Goal: Task Accomplishment & Management: Manage account settings

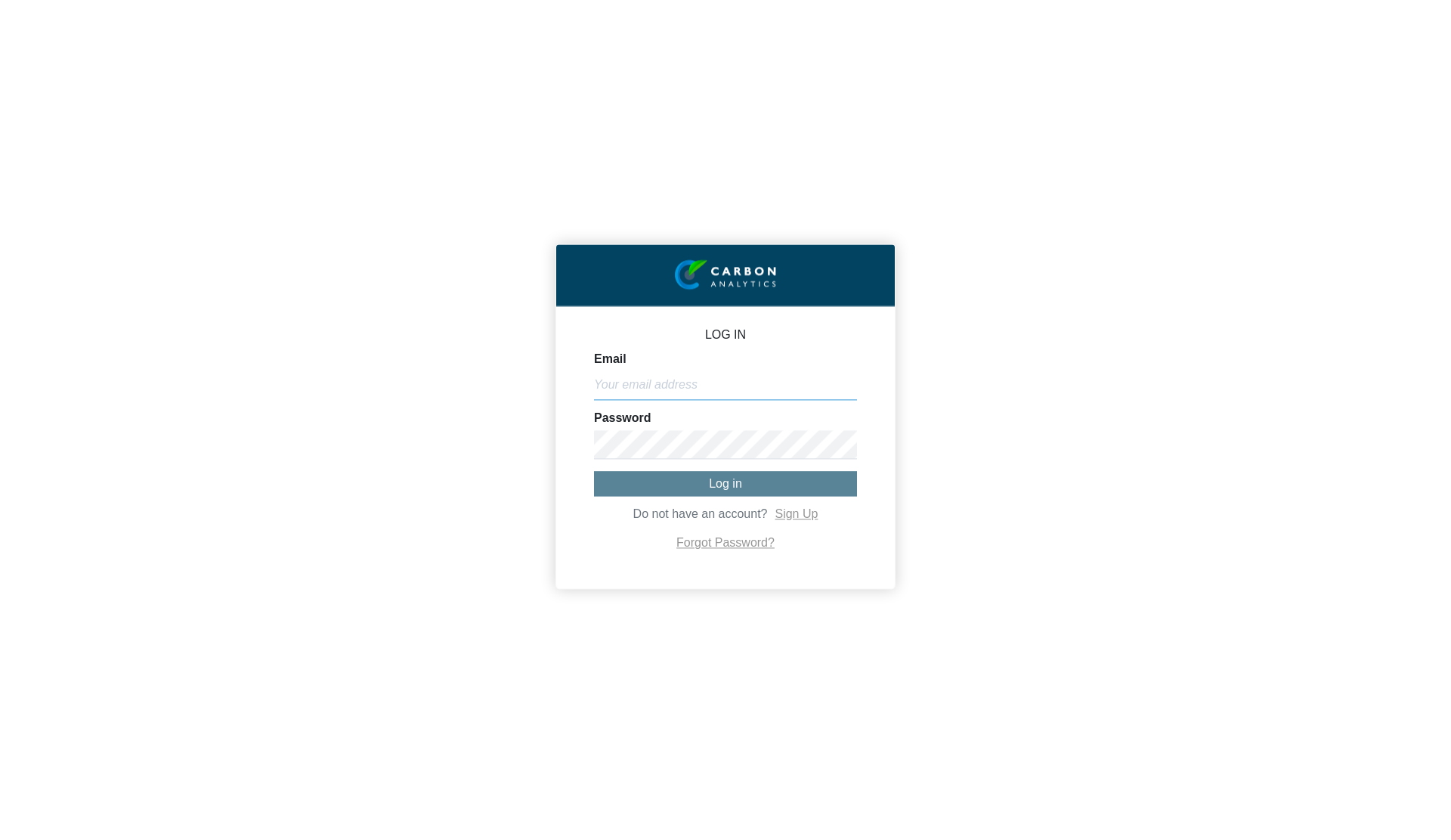
type input "[PERSON_NAME][EMAIL_ADDRESS][DOMAIN_NAME]"
click at [687, 495] on button "Log in" at bounding box center [726, 483] width 263 height 25
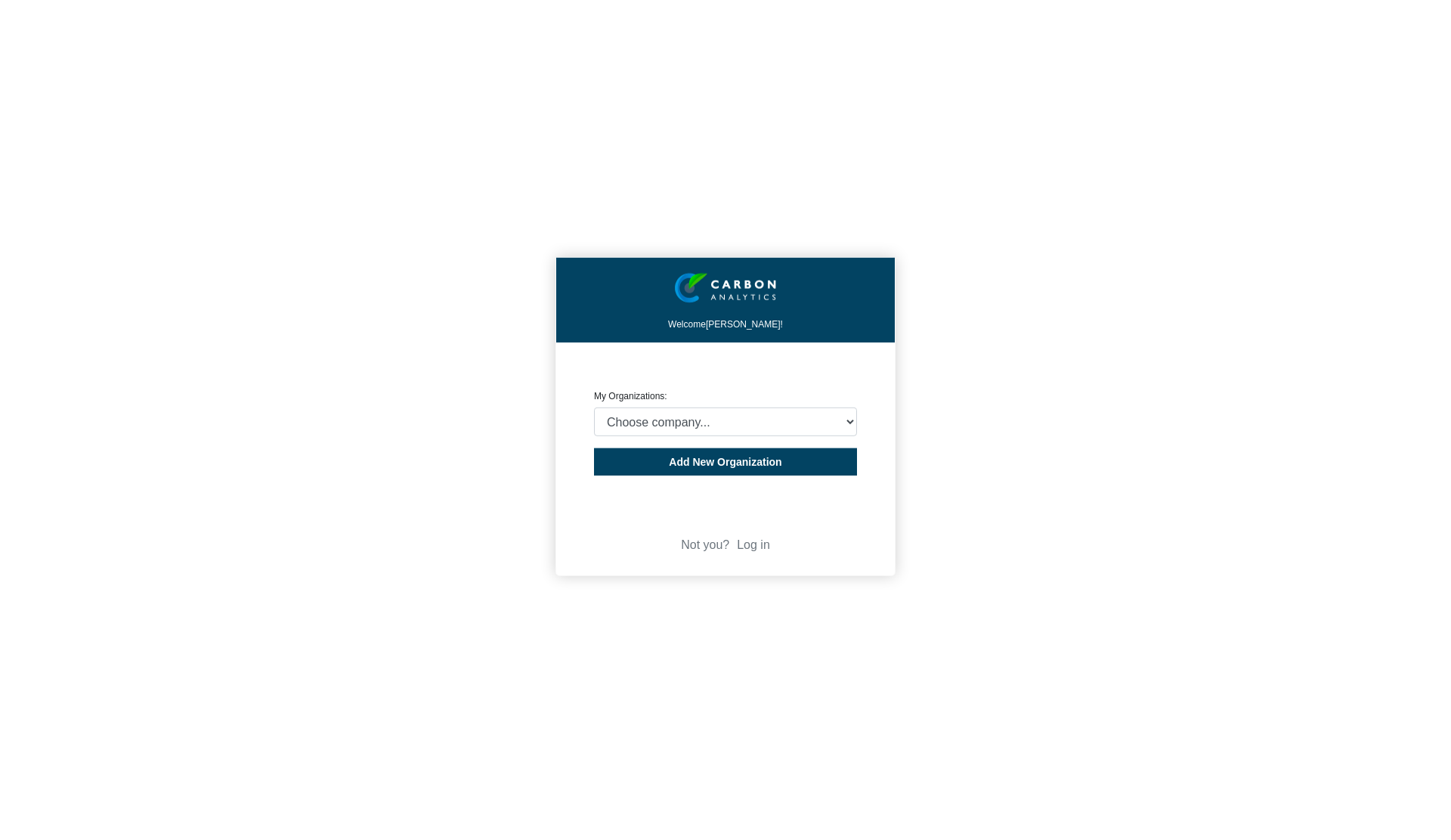
click at [676, 399] on div "CREATE ORGANIZATION My Organizations: Choose company... CARBON ANALYTICS LIMITE…" at bounding box center [726, 401] width 263 height 71
click at [683, 433] on select "Choose company... CARBON ANALYTICS LIMITED test6 Nekton Capital Limited Pacha S…" at bounding box center [726, 422] width 263 height 29
select select "932400"
click at [594, 408] on select "Choose company... CARBON ANALYTICS LIMITED test6 Nekton Capital Limited Pacha S…" at bounding box center [726, 422] width 263 height 29
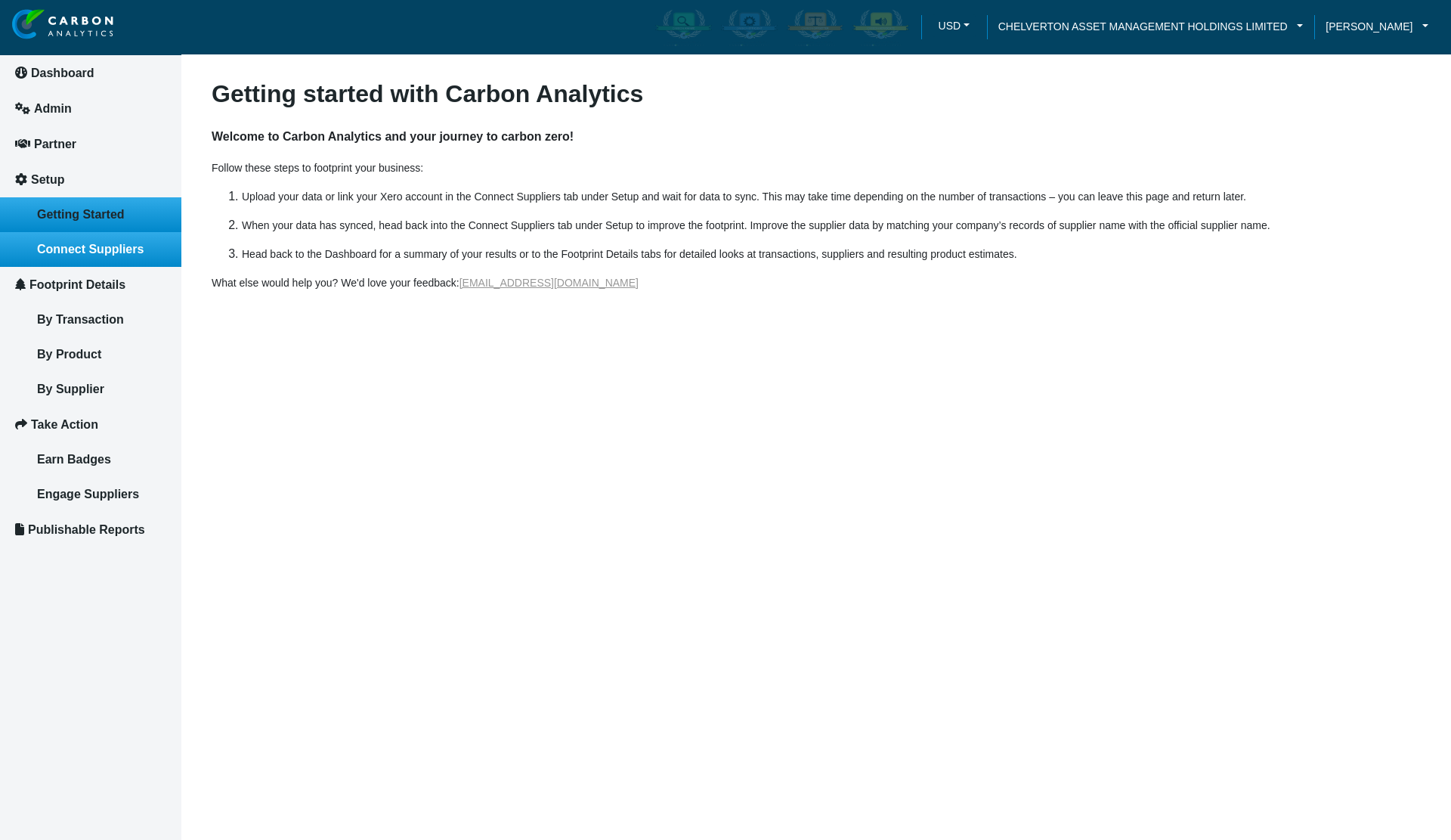
click at [91, 248] on span "Connect Suppliers" at bounding box center [90, 248] width 107 height 13
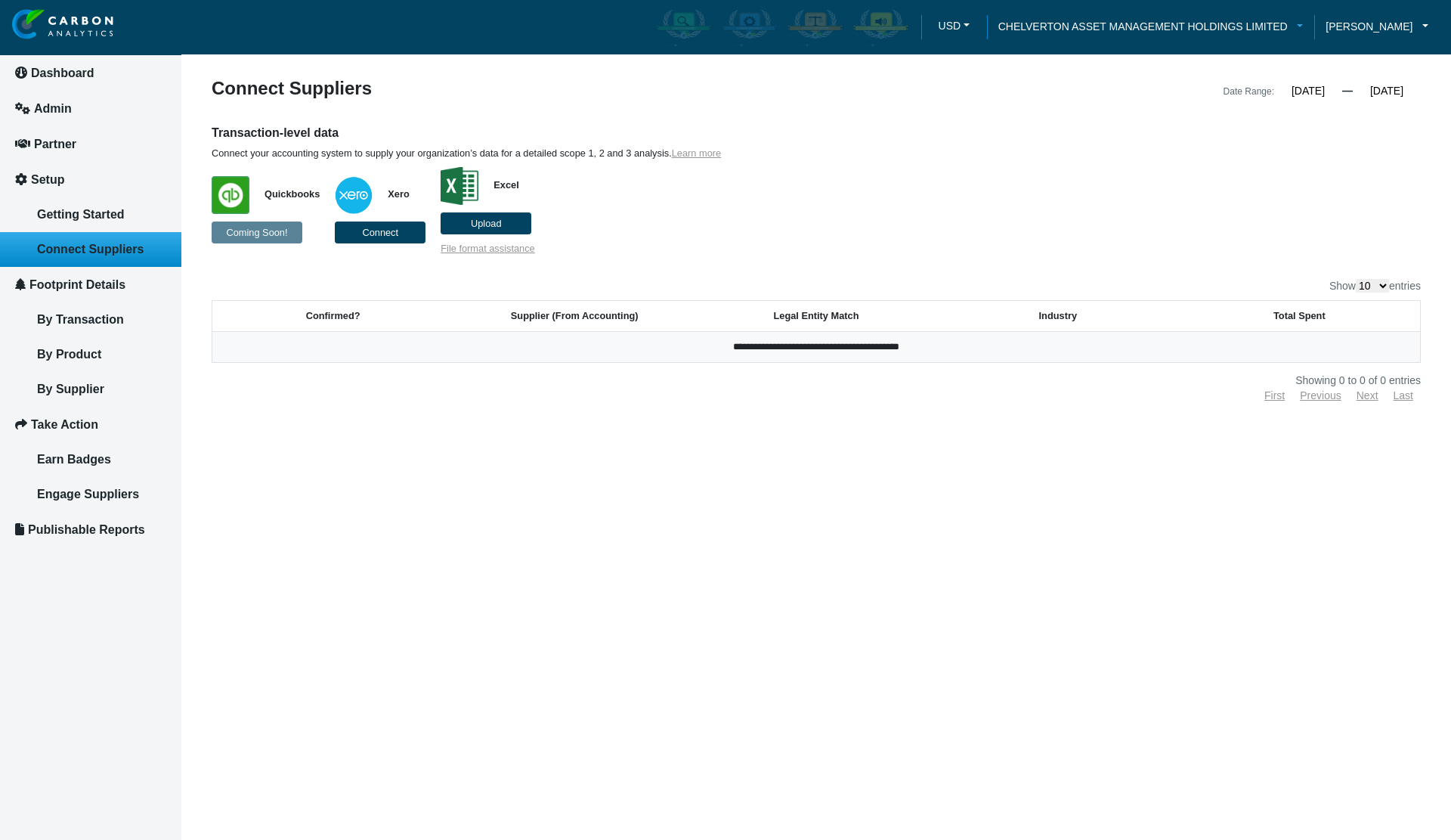
click at [1222, 27] on span "CHELVERTON ASSET MANAGEMENT HOLDINGS LIMITED" at bounding box center [1143, 26] width 290 height 17
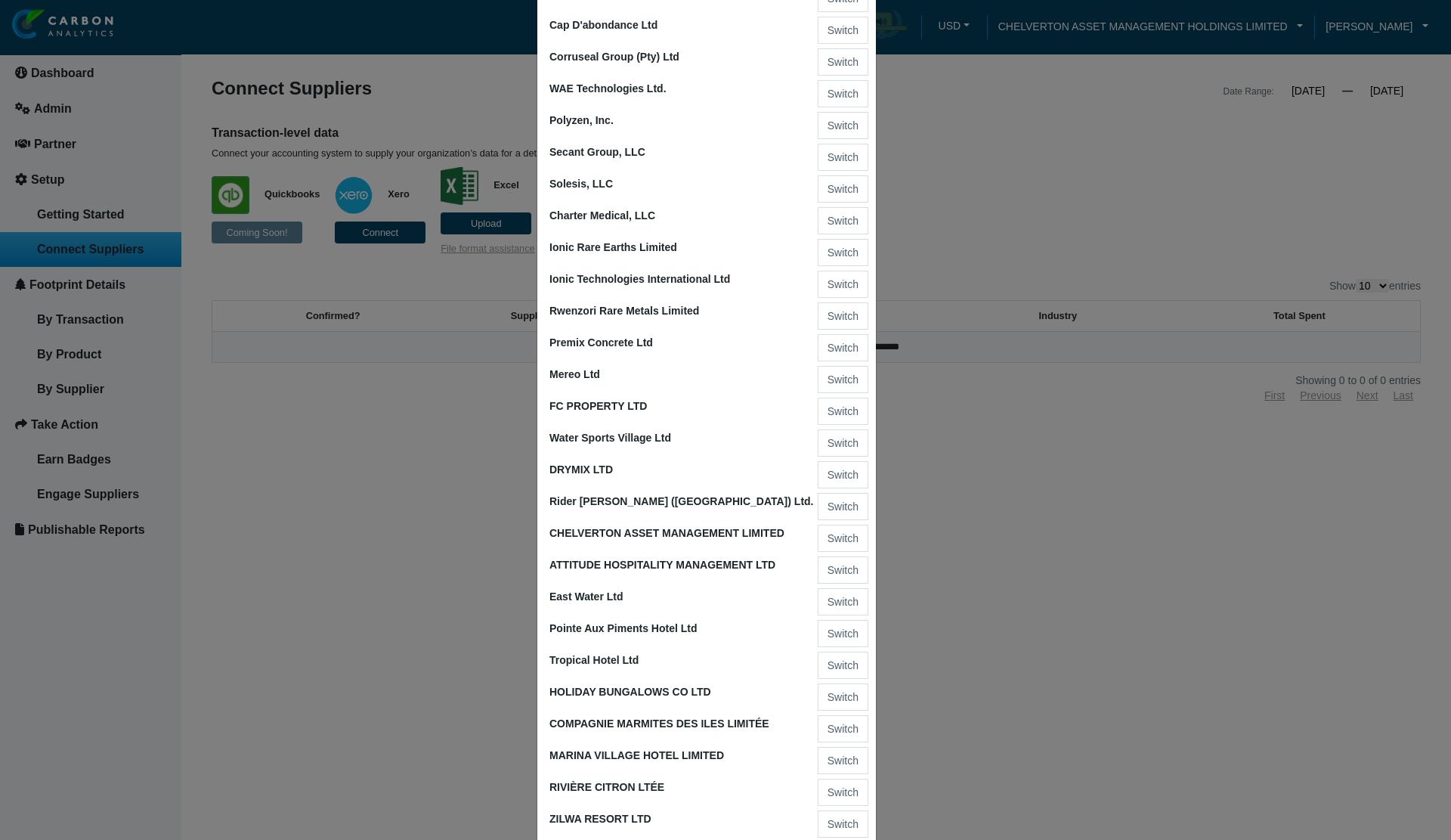
scroll to position [1738, 0]
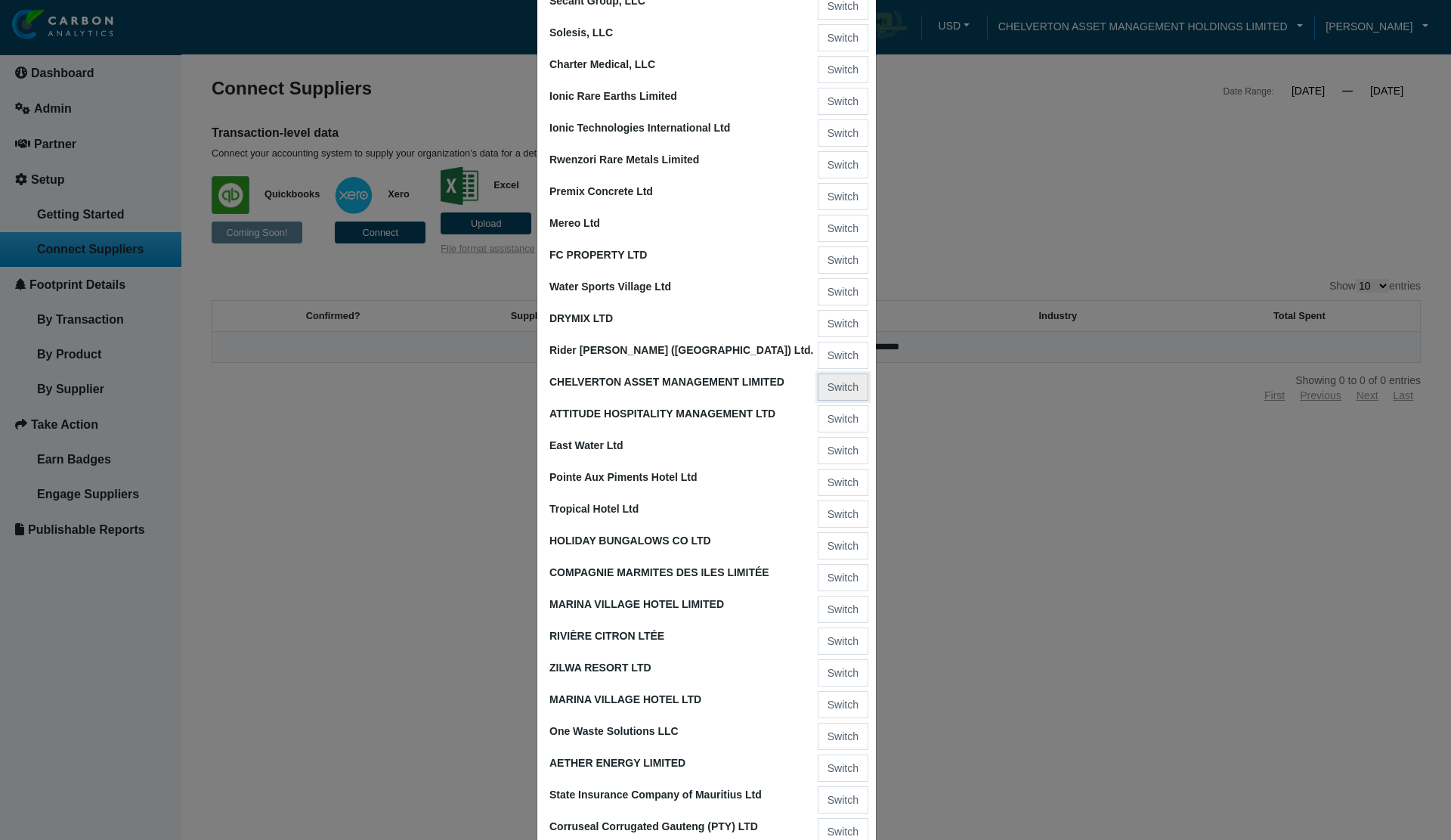
click at [833, 387] on button "Switch" at bounding box center [843, 387] width 51 height 27
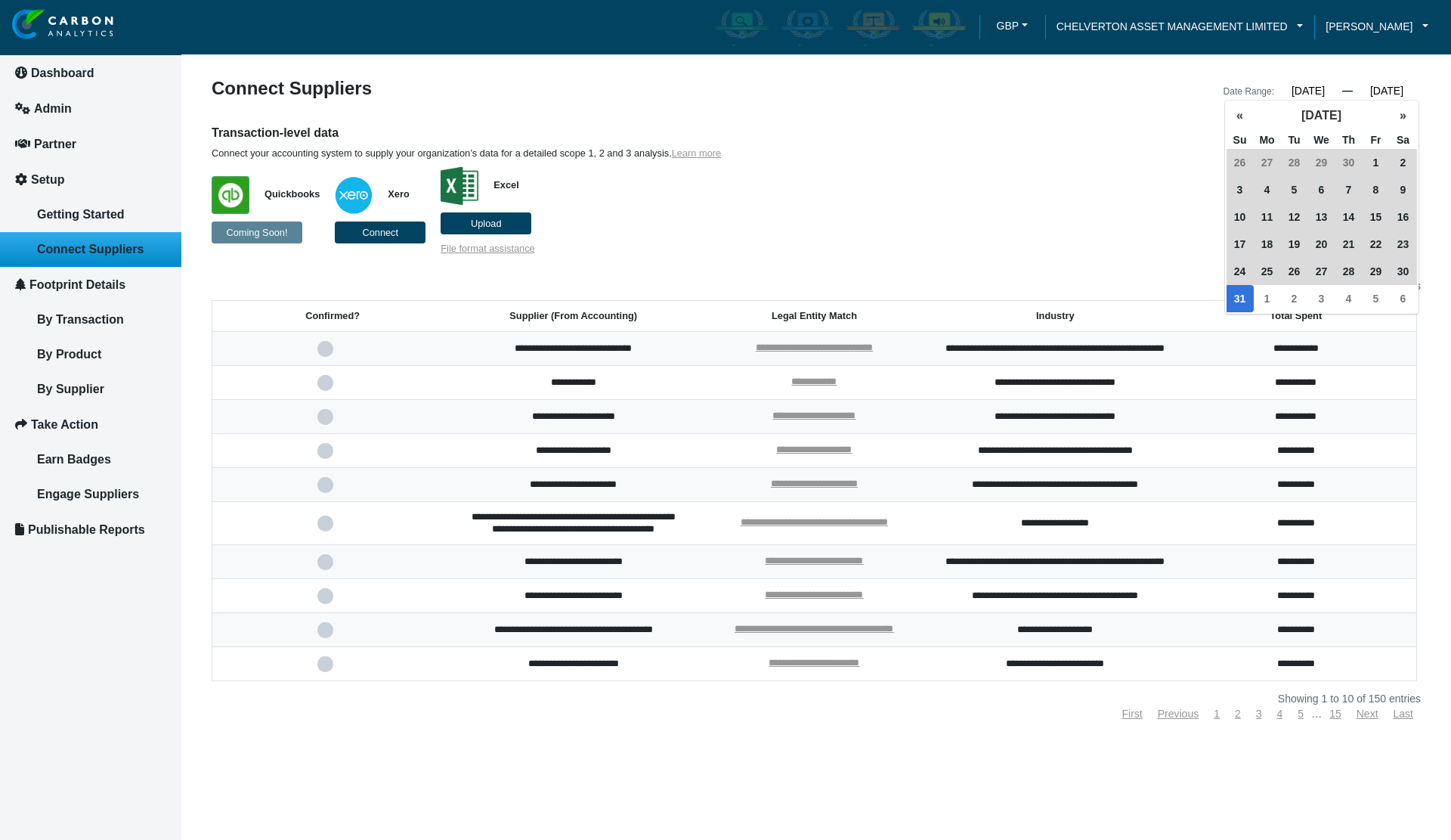
click at [1391, 88] on input "[DATE]" at bounding box center [1386, 90] width 68 height 13
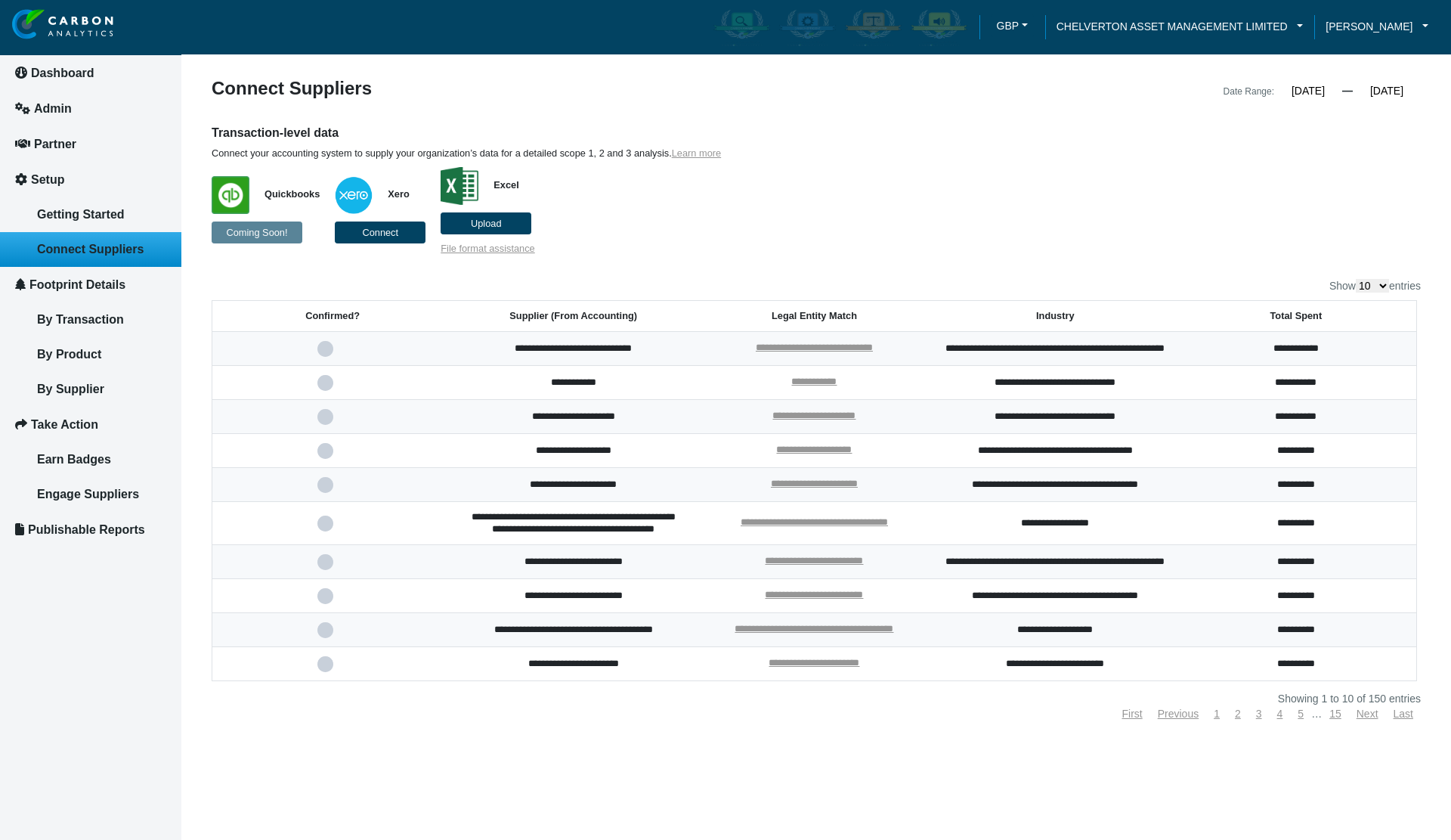
click at [1032, 143] on div "Transaction-level data Connect your accounting system to supply your organizati…" at bounding box center [662, 190] width 924 height 130
click at [1322, 98] on div "Date Range: [DATE] « [DATE] » Su Mo Tu We Th Fr Sa 1 2 3 4 5 6 7 8 9 10 11 12 1…" at bounding box center [1123, 90] width 615 height 21
click at [1300, 90] on input "[DATE]" at bounding box center [1307, 90] width 68 height 13
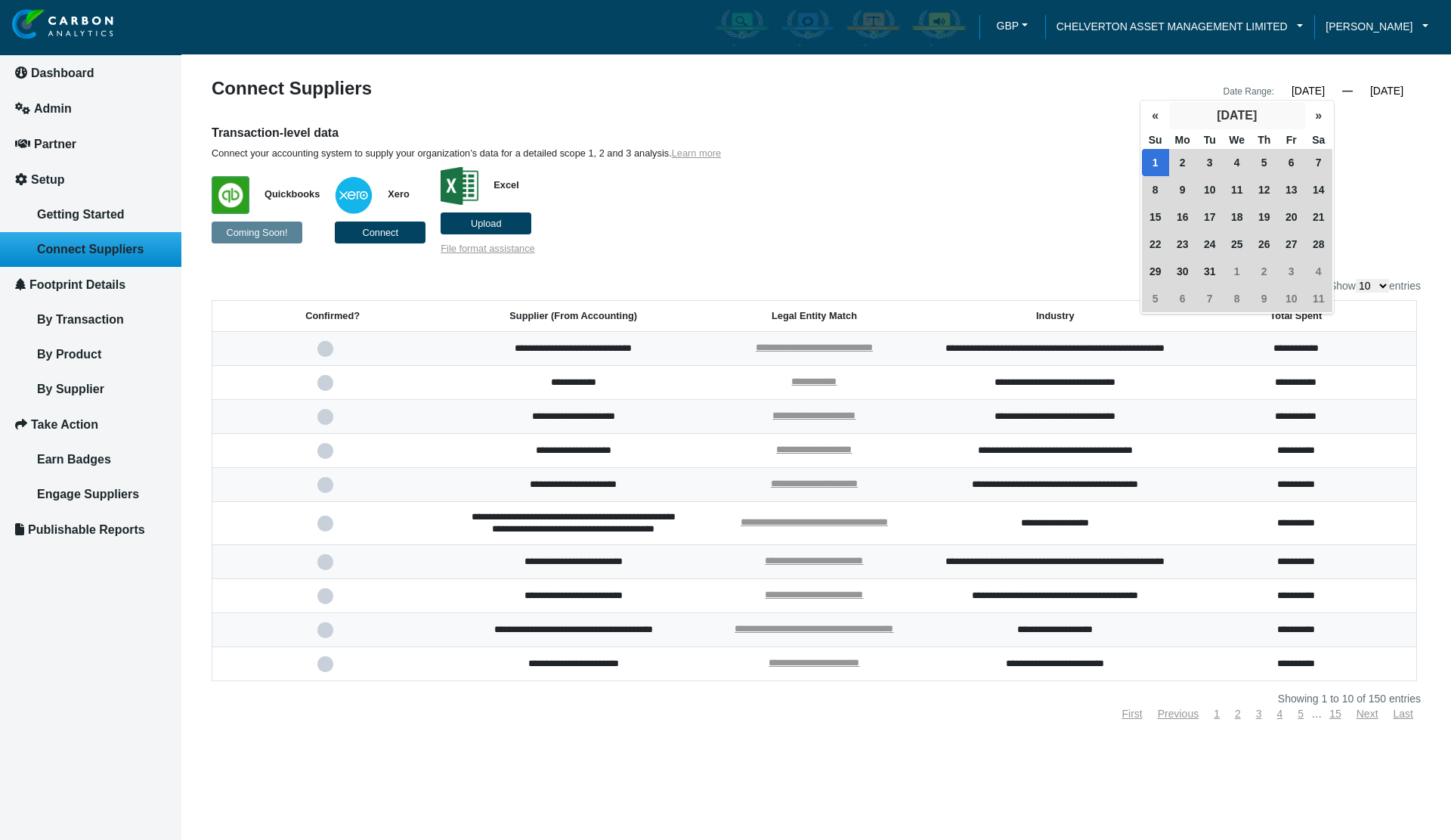
click at [1271, 113] on button "[DATE]" at bounding box center [1237, 115] width 136 height 27
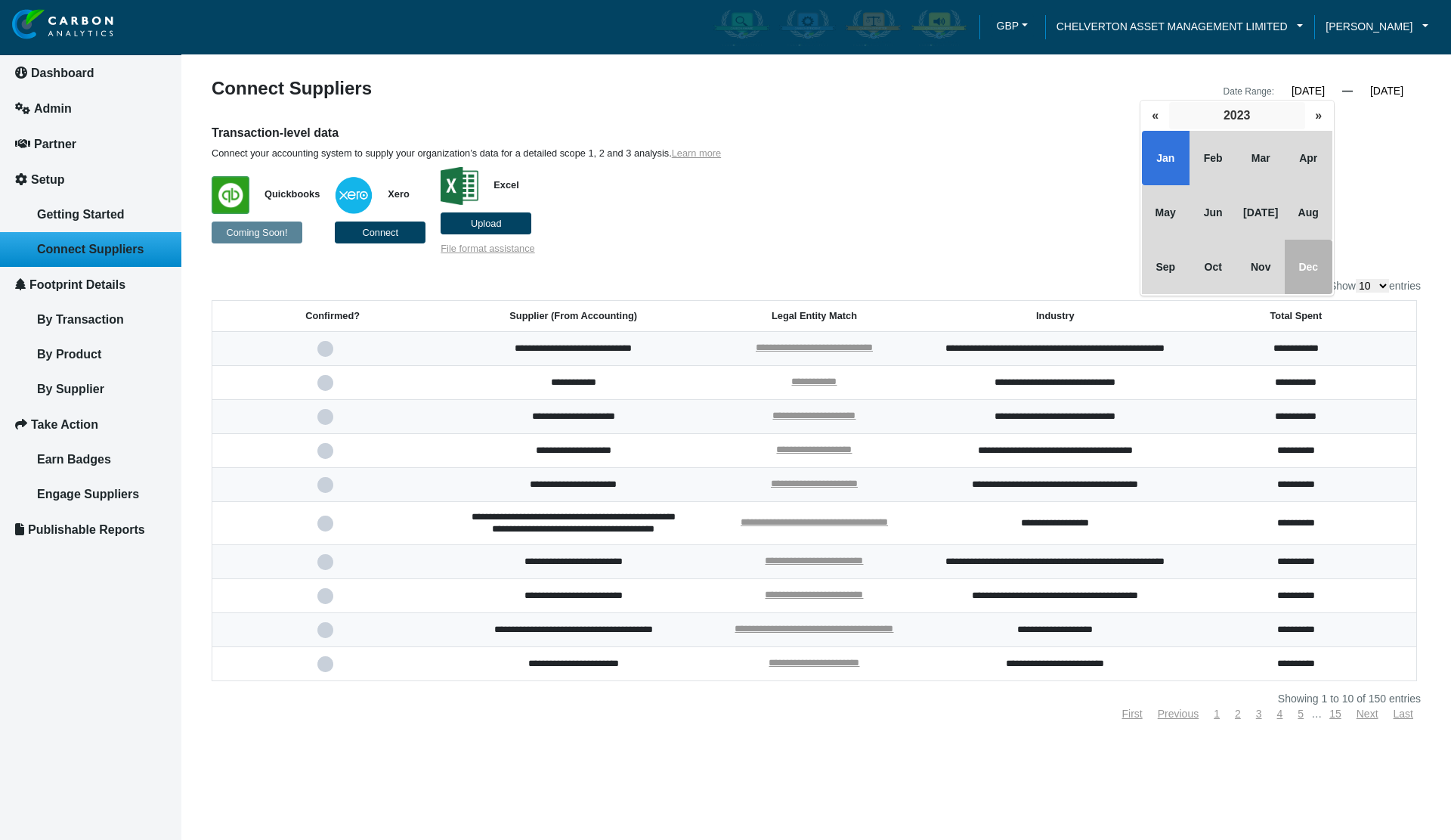
click at [1253, 119] on button "2023" at bounding box center [1237, 115] width 136 height 27
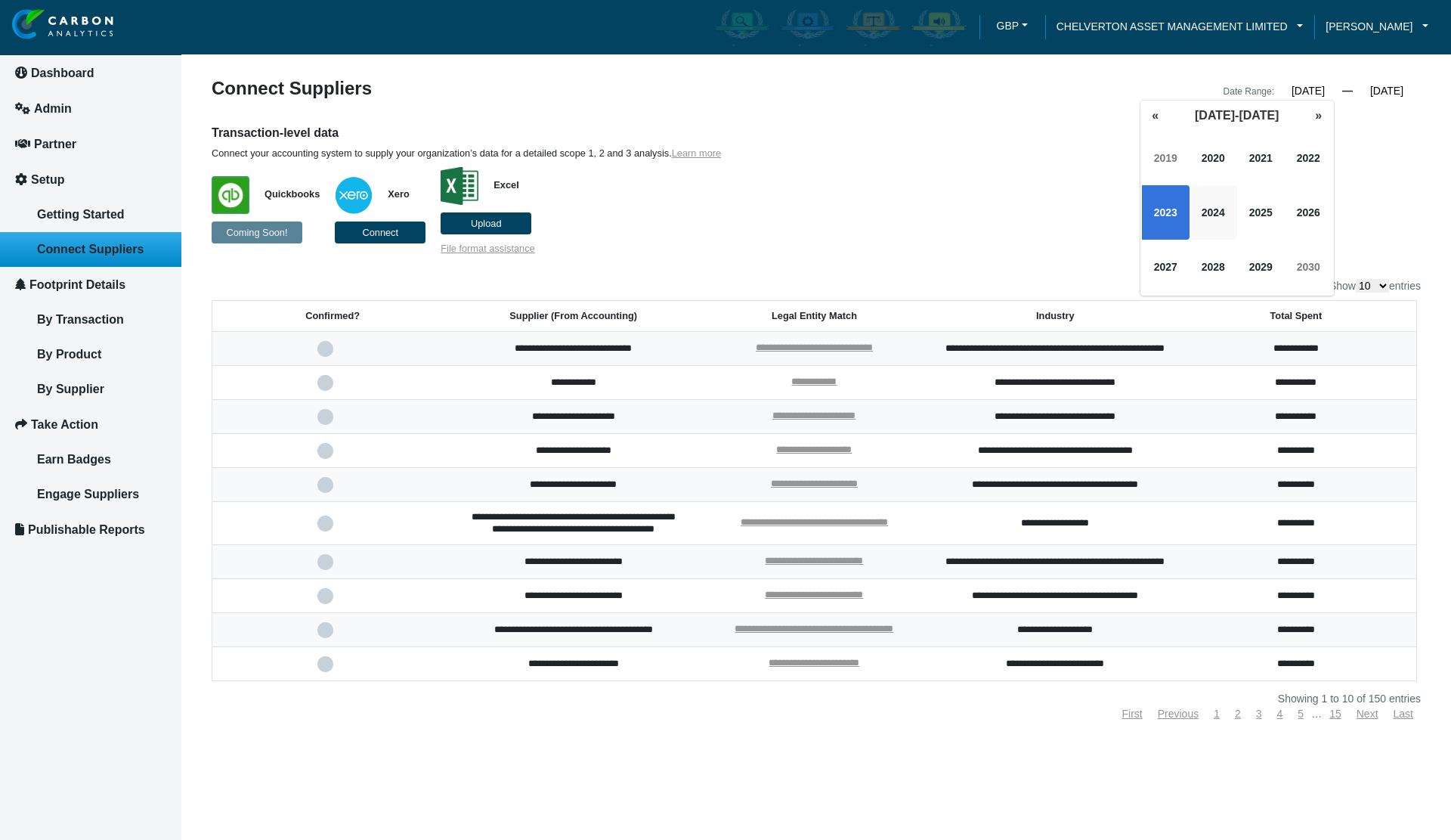
click at [1210, 213] on span "2024" at bounding box center [1213, 212] width 48 height 55
click at [1162, 163] on span "Jan" at bounding box center [1166, 158] width 48 height 55
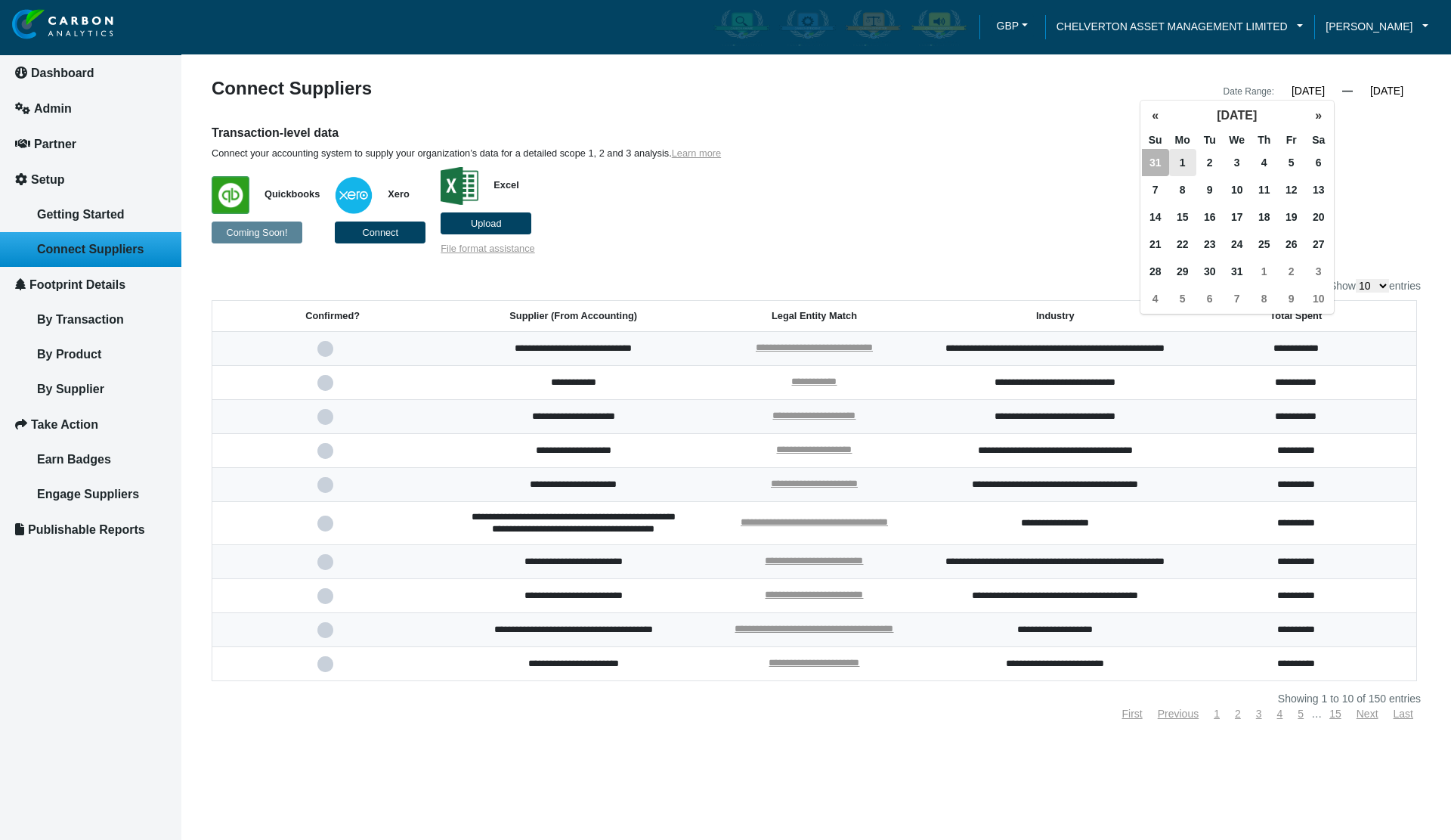
click at [1183, 166] on span "1" at bounding box center [1182, 162] width 27 height 27
type input "[DATE]"
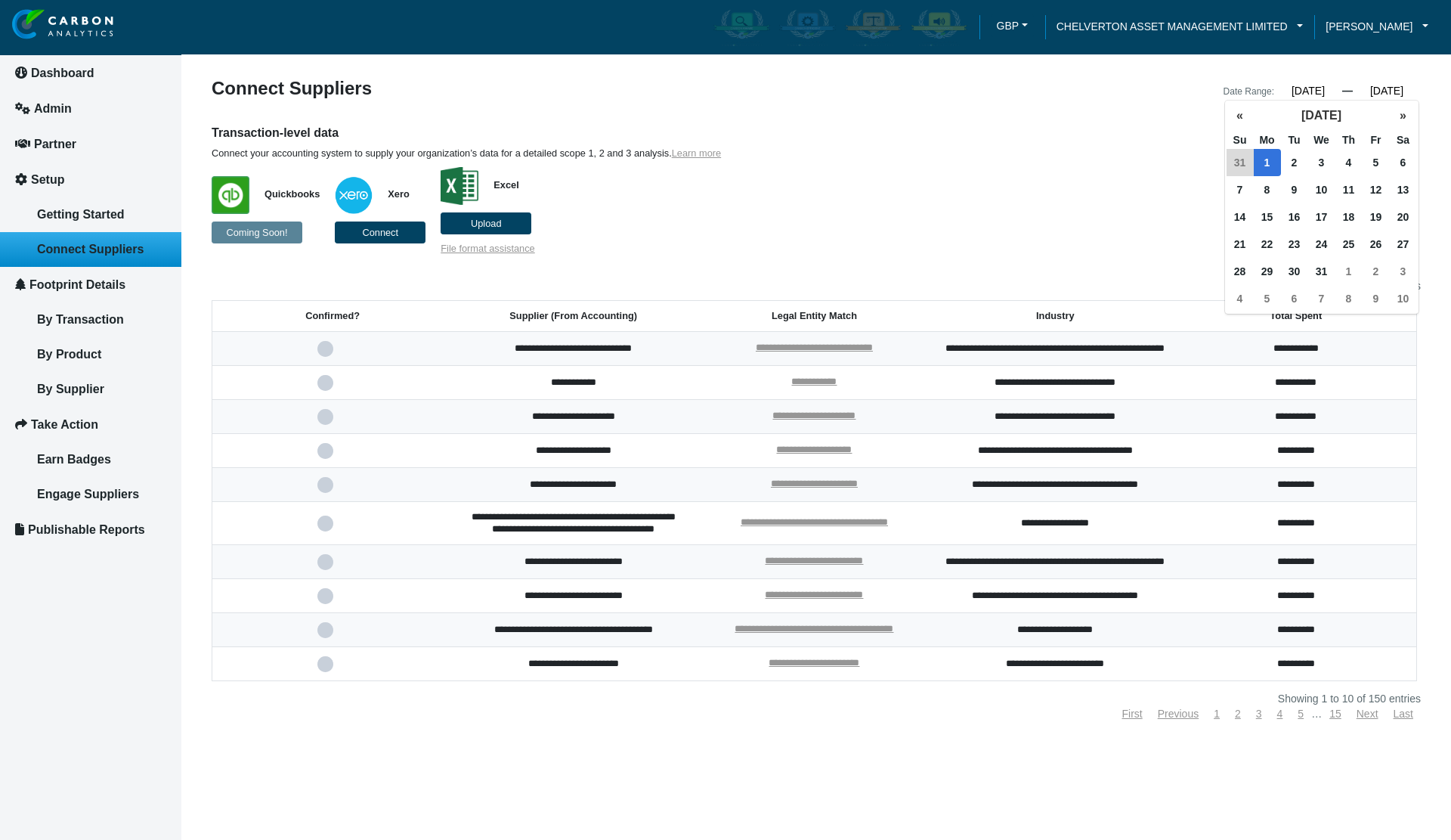
click at [1382, 85] on input "[DATE]" at bounding box center [1386, 90] width 68 height 13
click at [1325, 109] on button "[DATE]" at bounding box center [1322, 115] width 136 height 27
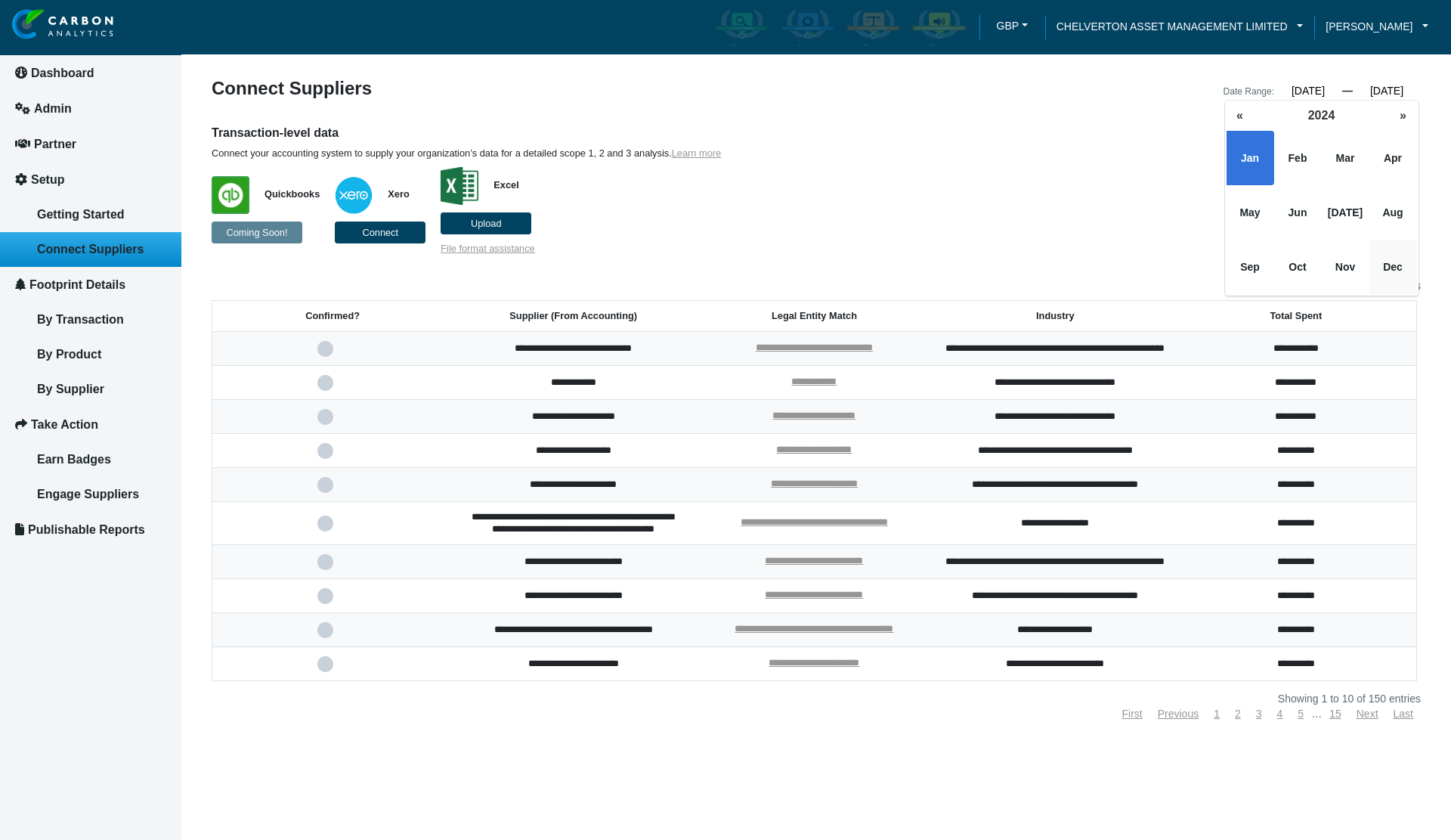
click at [1388, 264] on span "Dec" at bounding box center [1393, 267] width 48 height 55
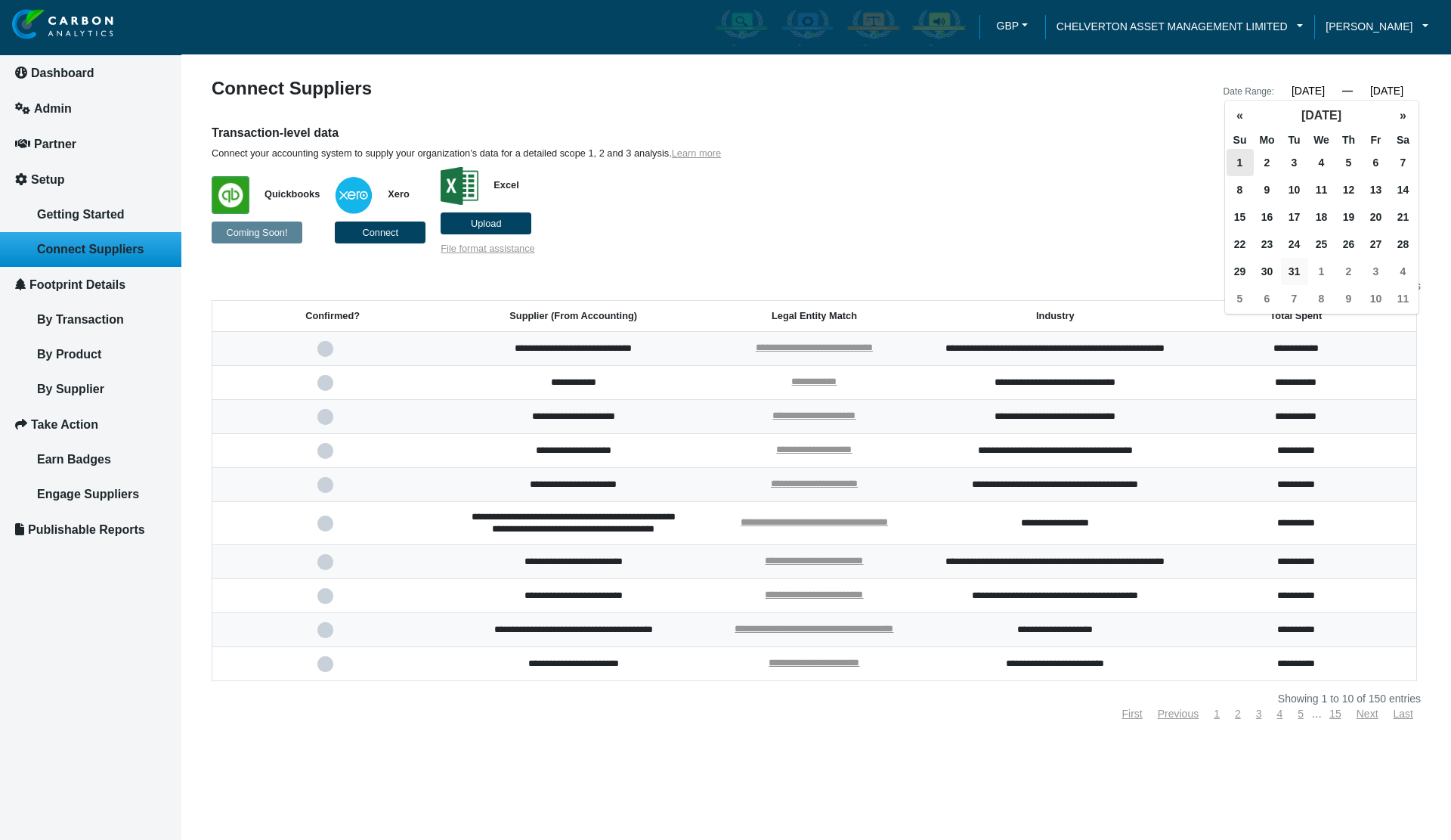
click at [1291, 269] on span "31" at bounding box center [1294, 271] width 27 height 27
type input "[DATE]"
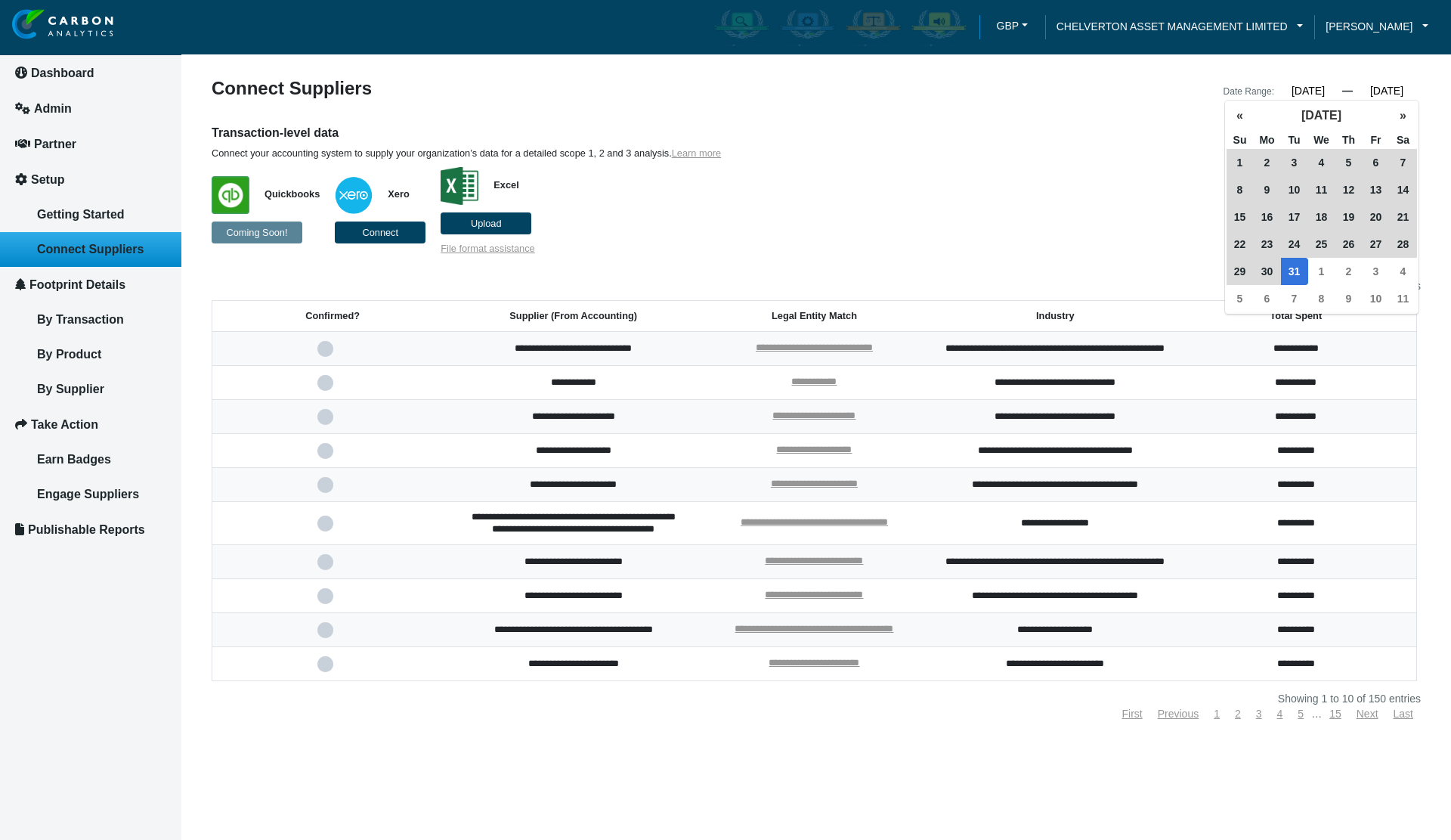
click at [1285, 86] on input "[DATE]" at bounding box center [1307, 90] width 68 height 13
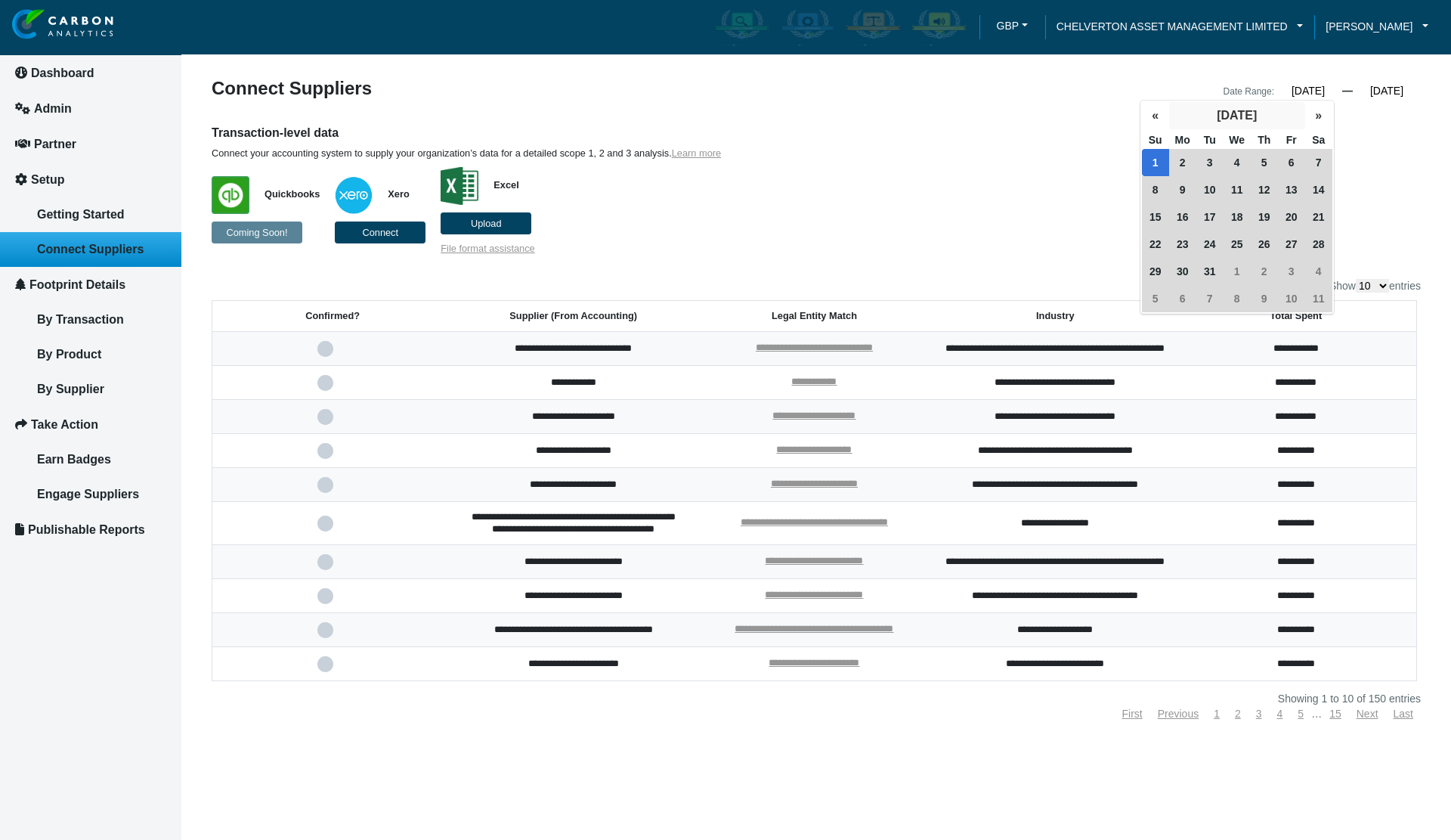
click at [1232, 121] on button "[DATE]" at bounding box center [1237, 115] width 136 height 27
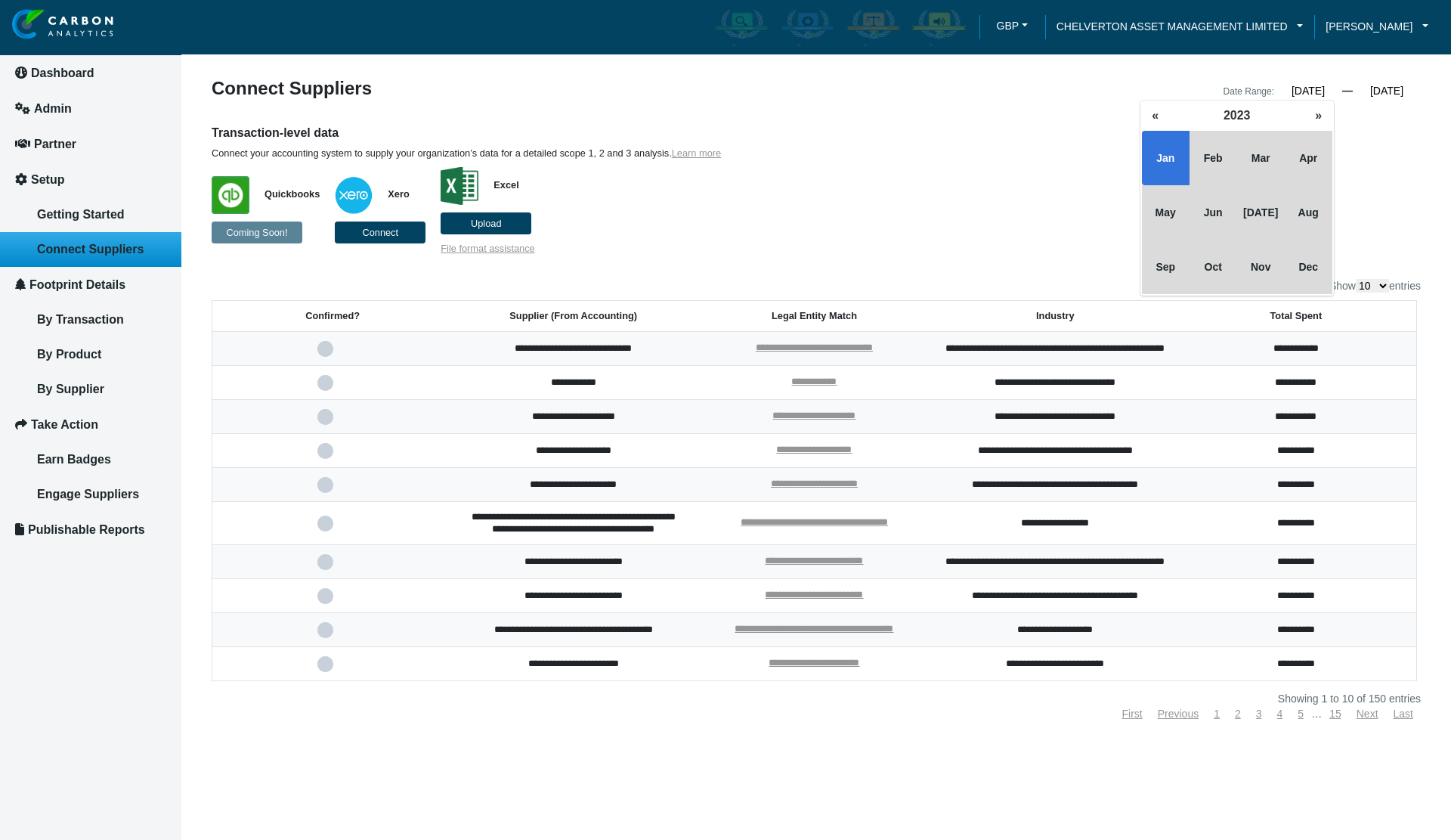
click at [1175, 156] on span "Jan" at bounding box center [1166, 158] width 48 height 55
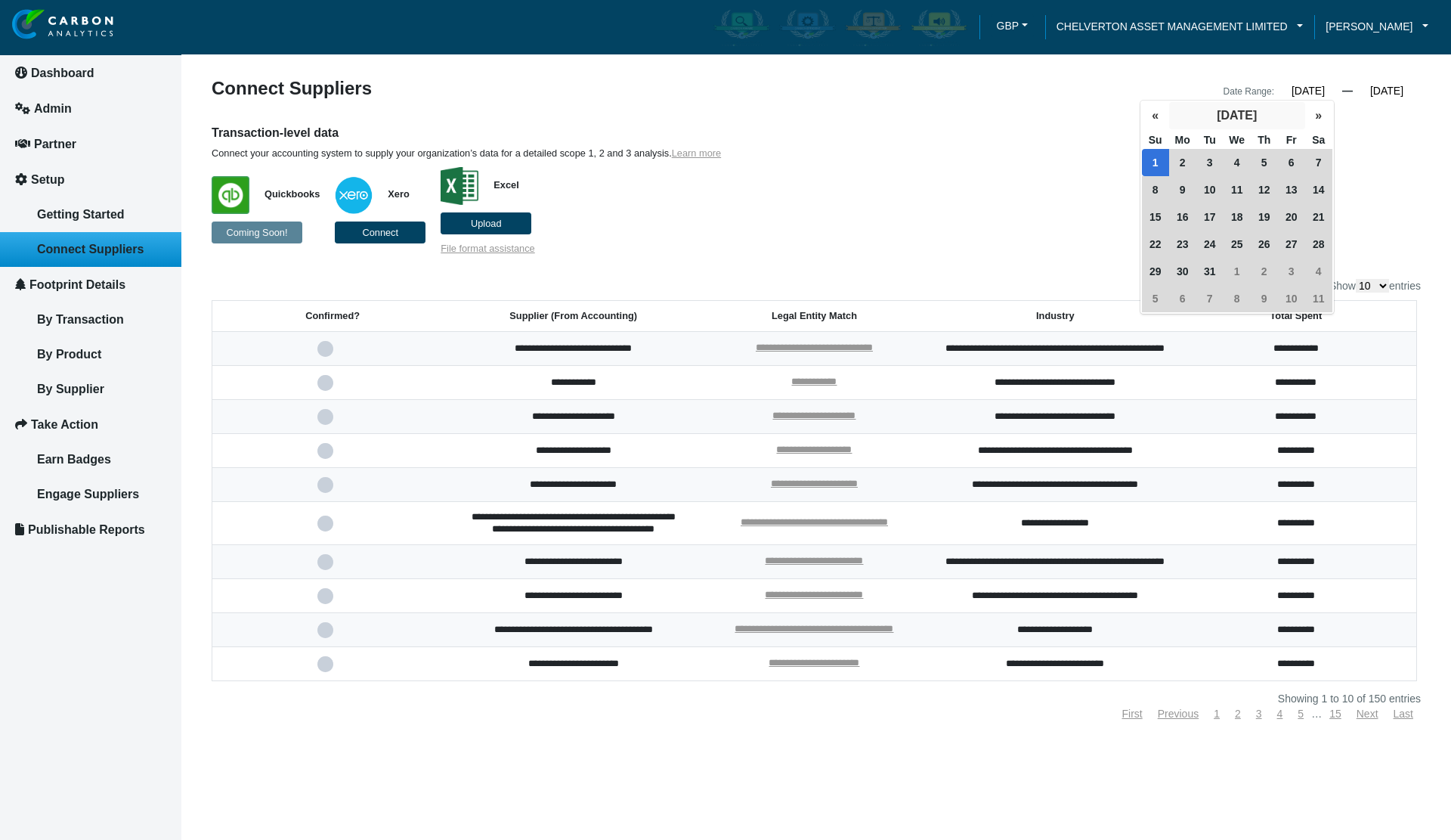
click at [1245, 119] on button "[DATE]" at bounding box center [1237, 115] width 136 height 27
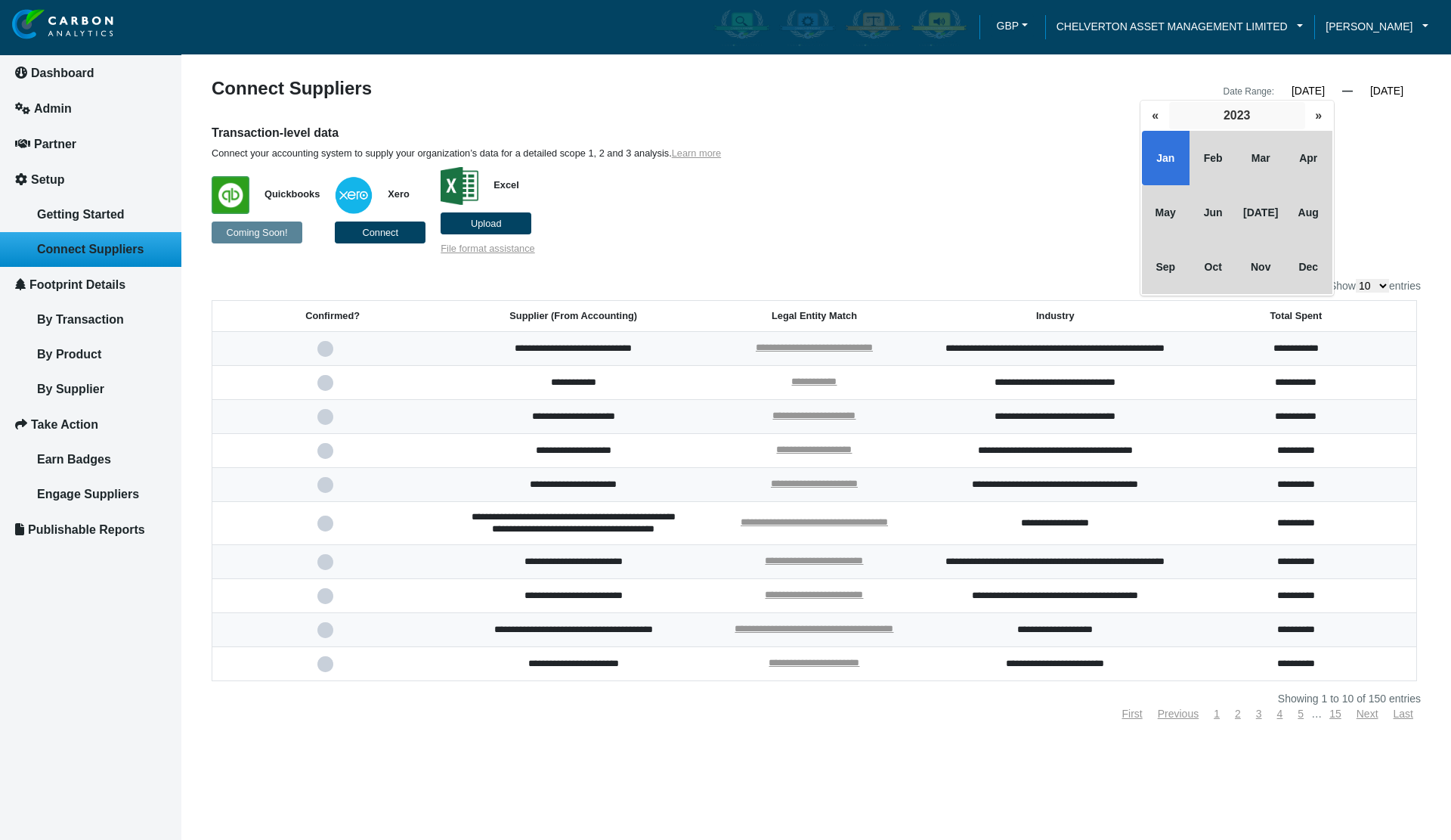
click at [1247, 118] on button "2023" at bounding box center [1237, 115] width 136 height 27
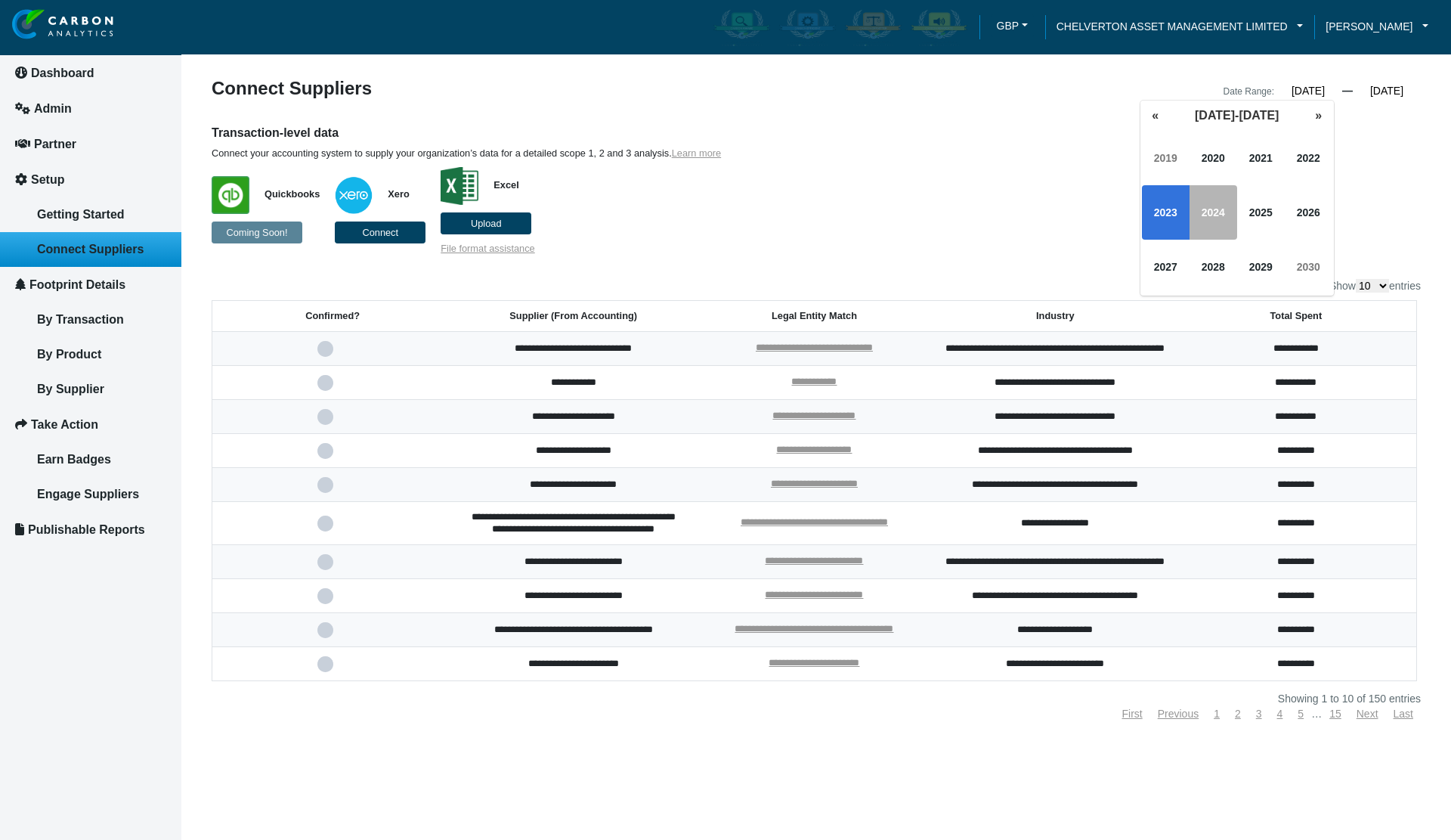
click at [1227, 201] on span "2024" at bounding box center [1213, 212] width 48 height 55
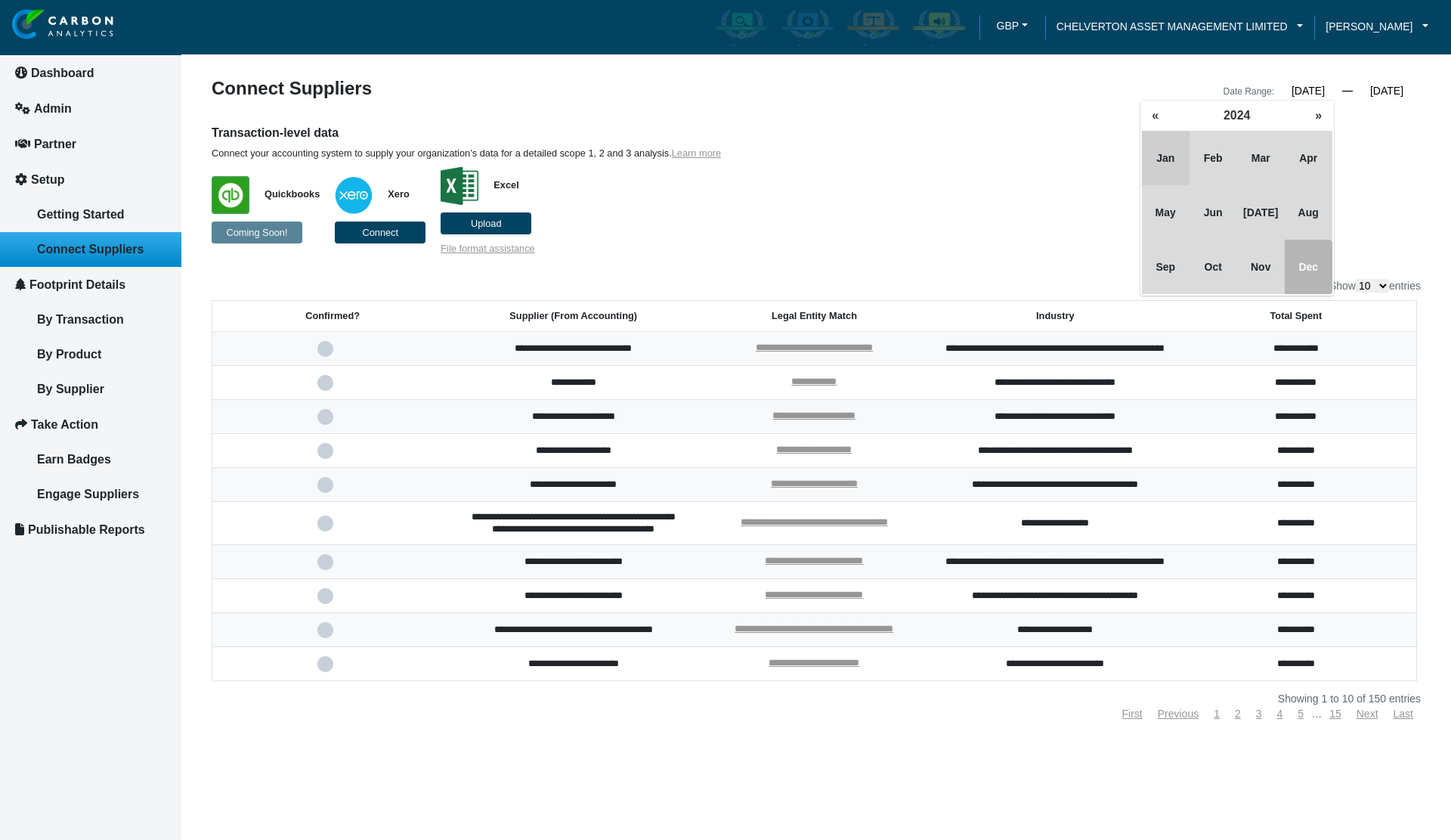
click at [1169, 152] on span "Jan" at bounding box center [1166, 158] width 48 height 55
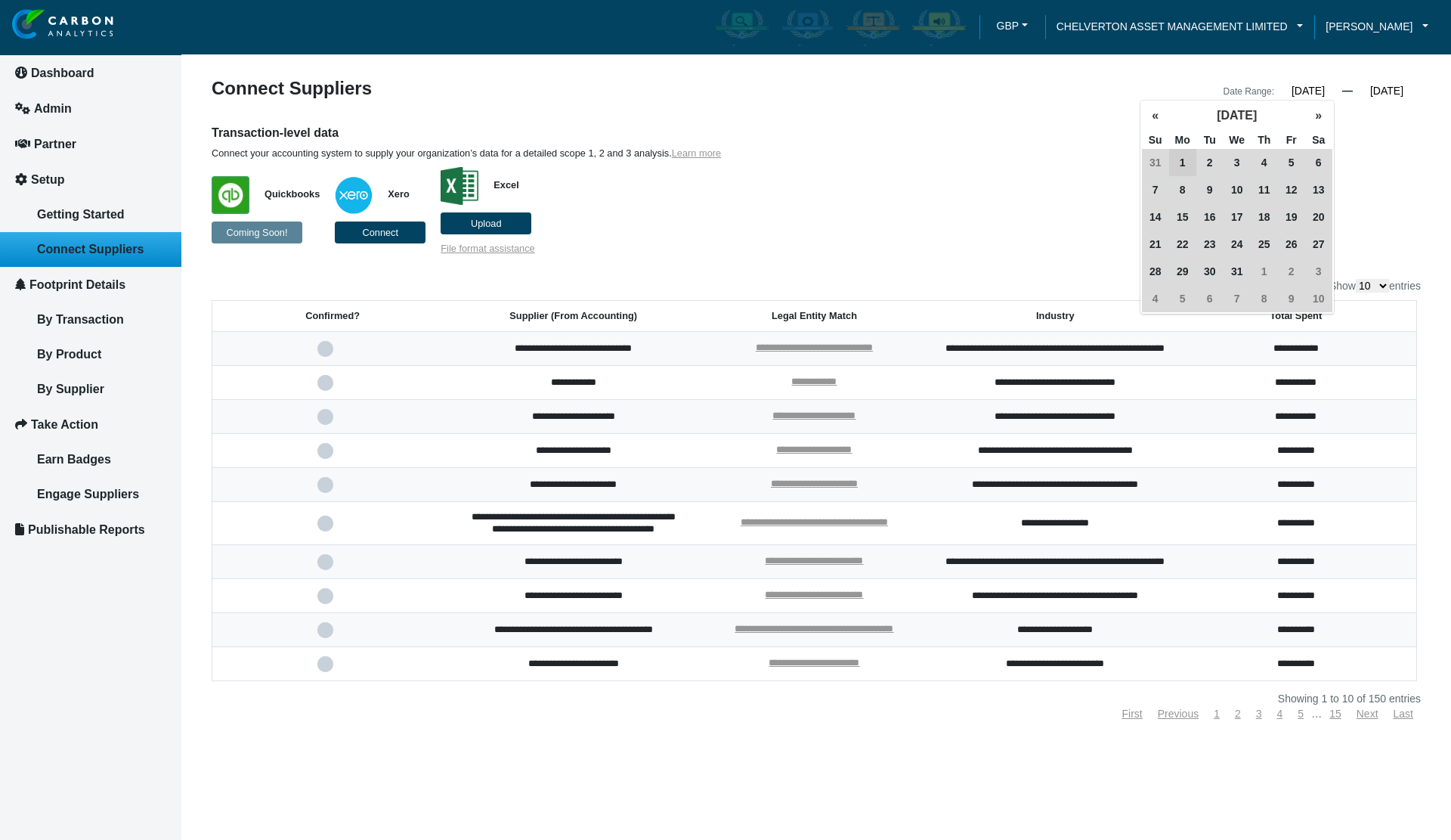
click at [1175, 157] on span "1" at bounding box center [1182, 162] width 27 height 27
type input "[DATE]"
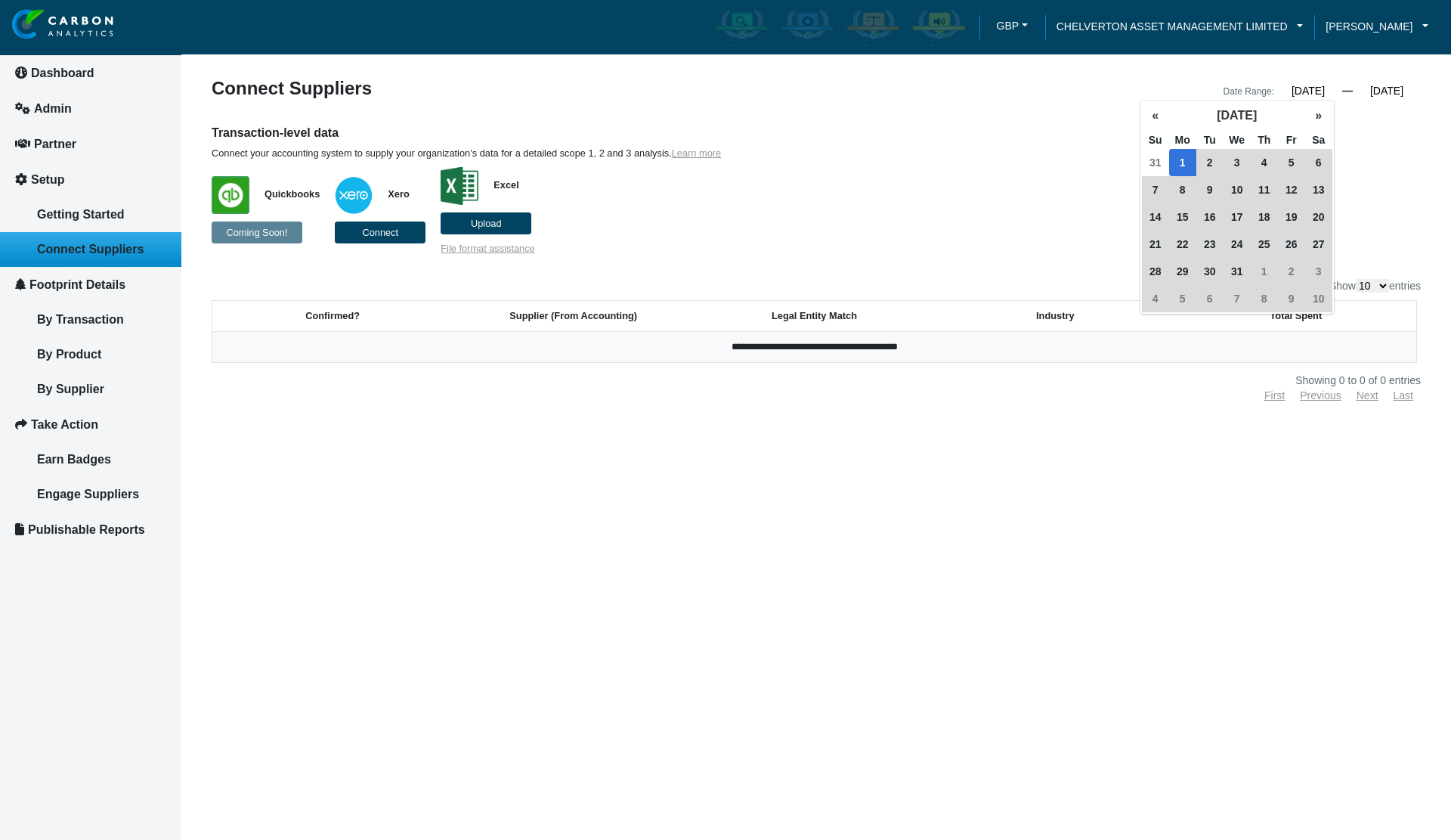
click at [991, 189] on p "Quickbooks Coming Soon! Xero Connect Excel Upload File format assistance" at bounding box center [662, 207] width 902 height 95
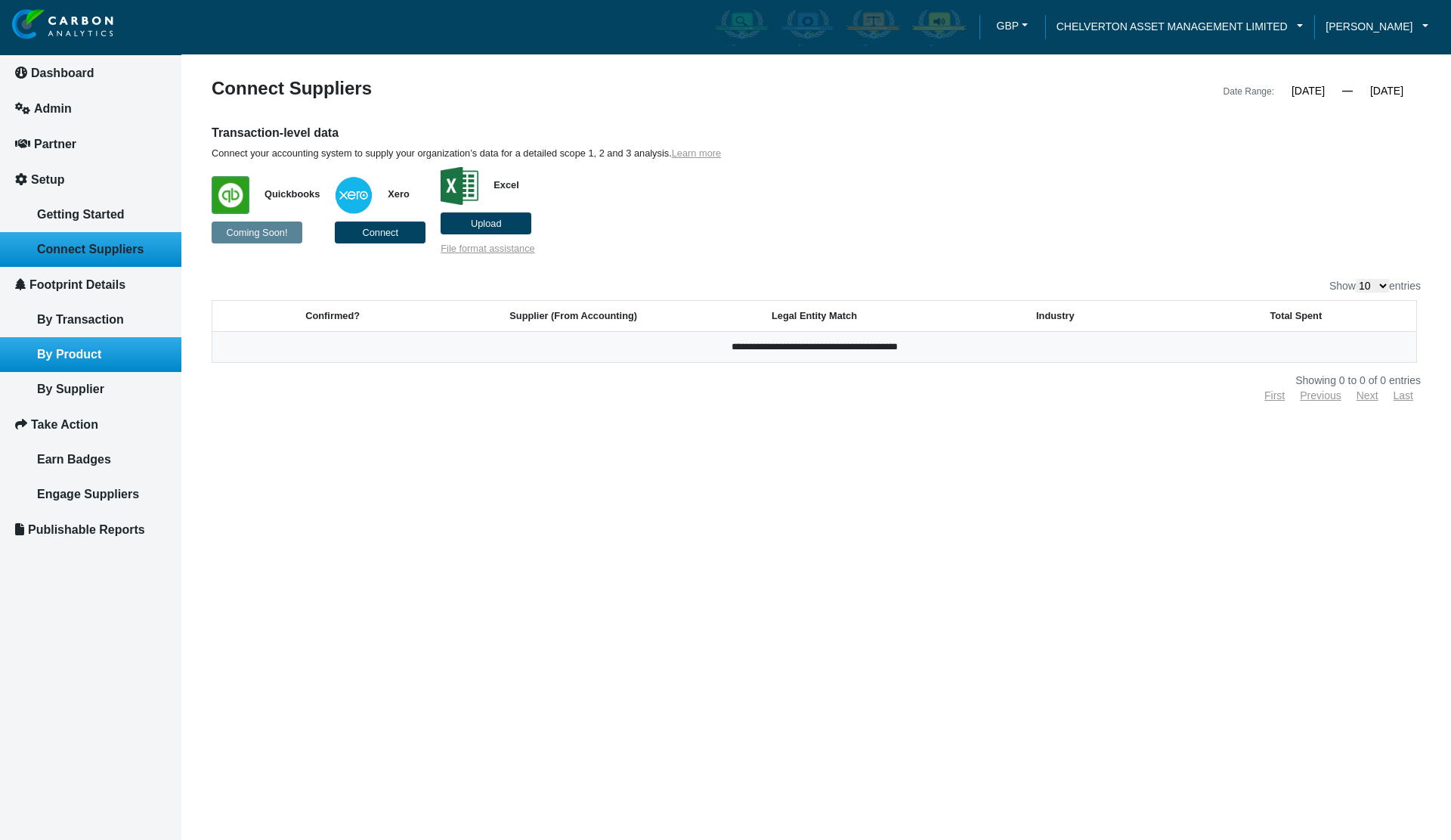
click at [88, 361] on link "By Product" at bounding box center [91, 354] width 181 height 34
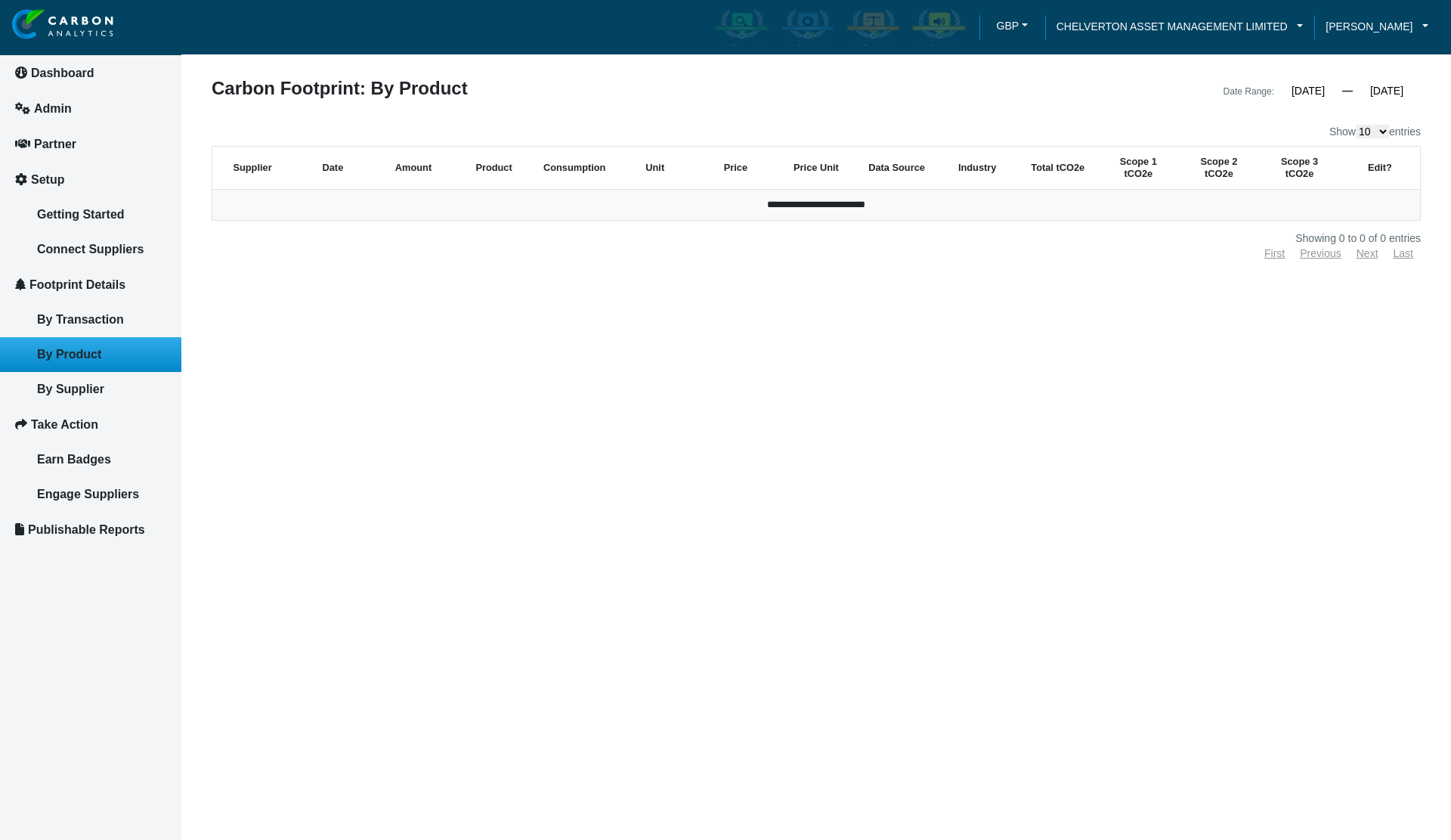
click at [1286, 91] on input "[DATE]" at bounding box center [1307, 90] width 68 height 13
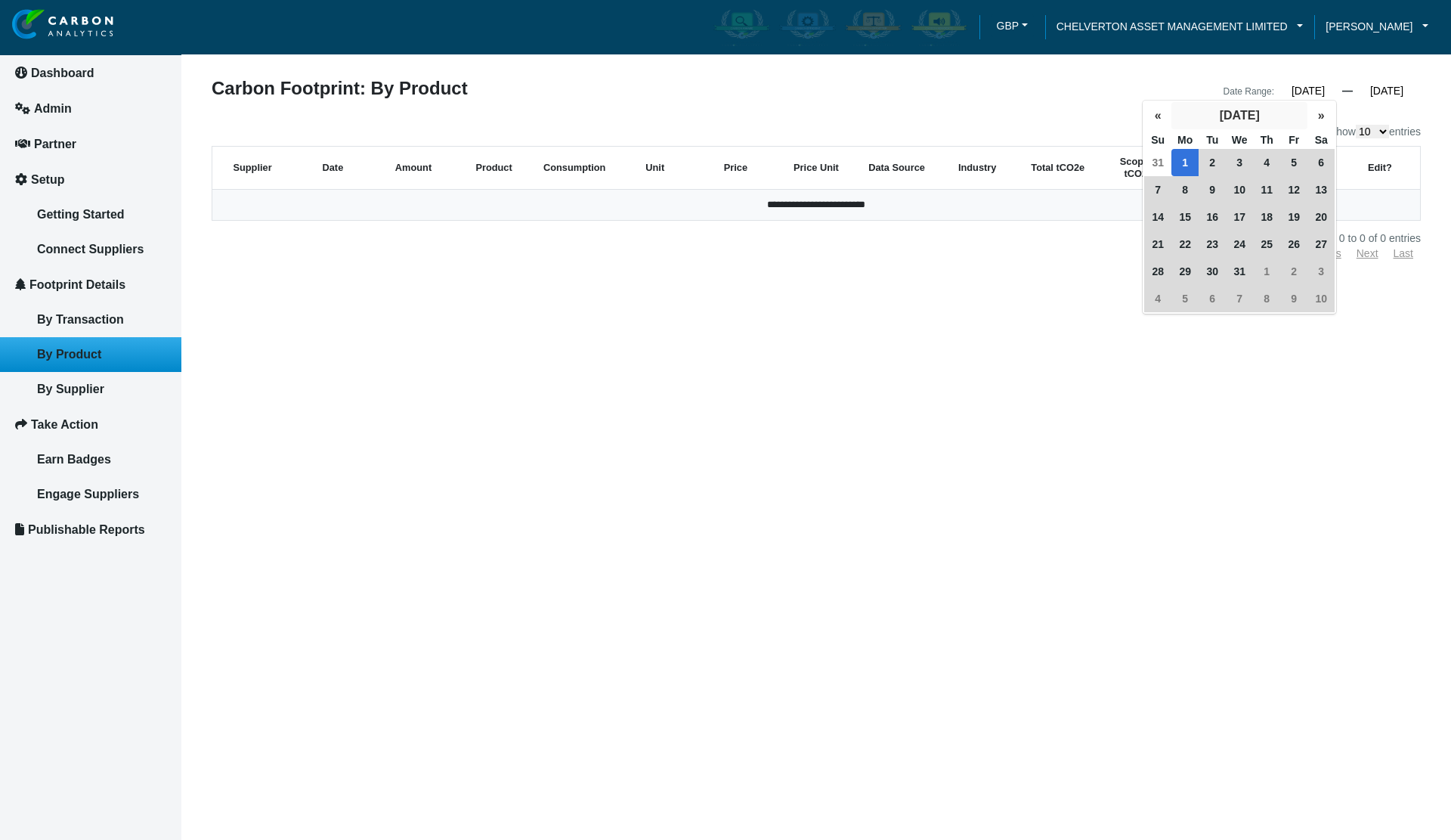
click at [1277, 115] on button "[DATE]" at bounding box center [1239, 115] width 136 height 27
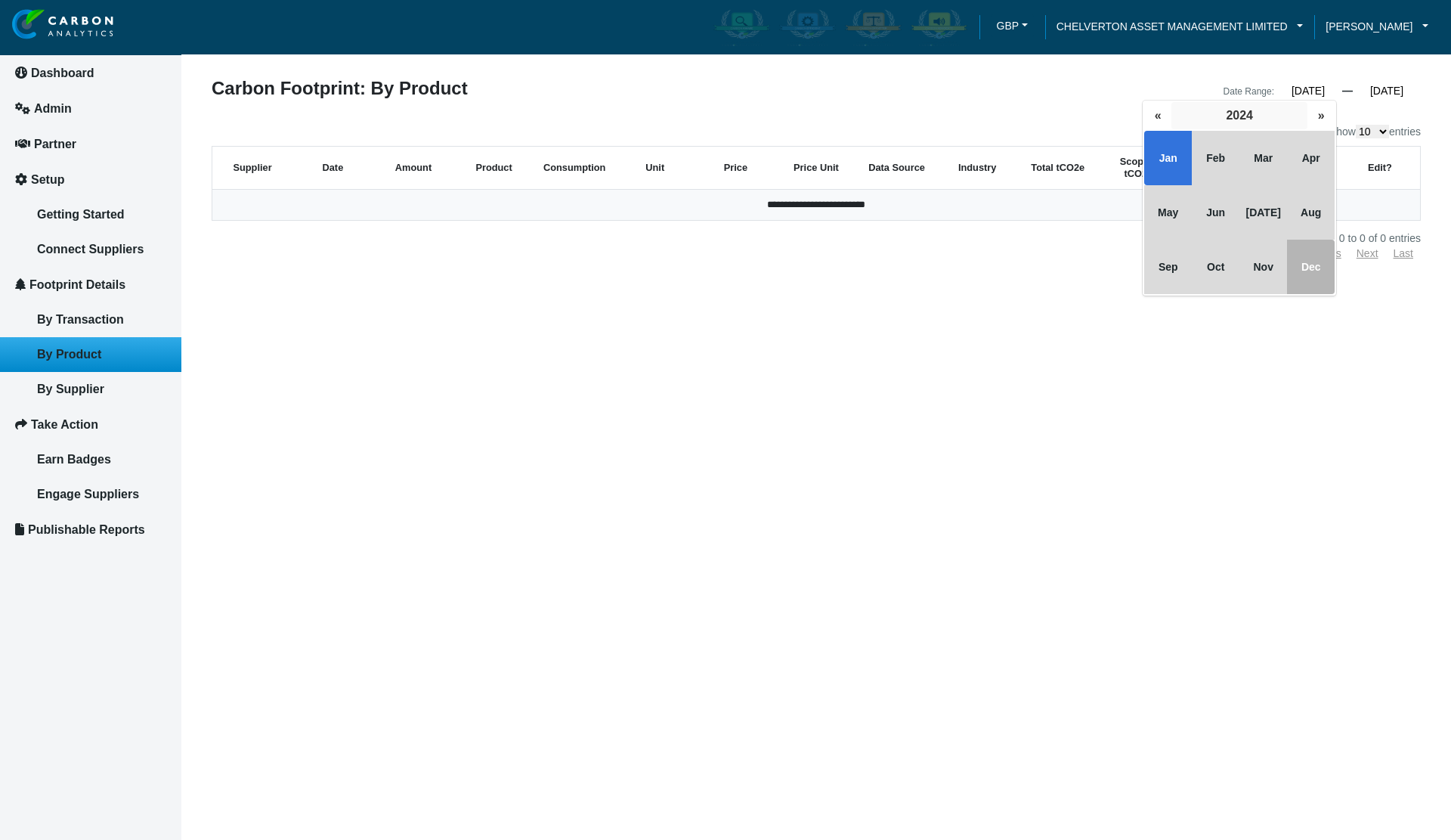
click at [1222, 122] on button "2024" at bounding box center [1239, 115] width 136 height 27
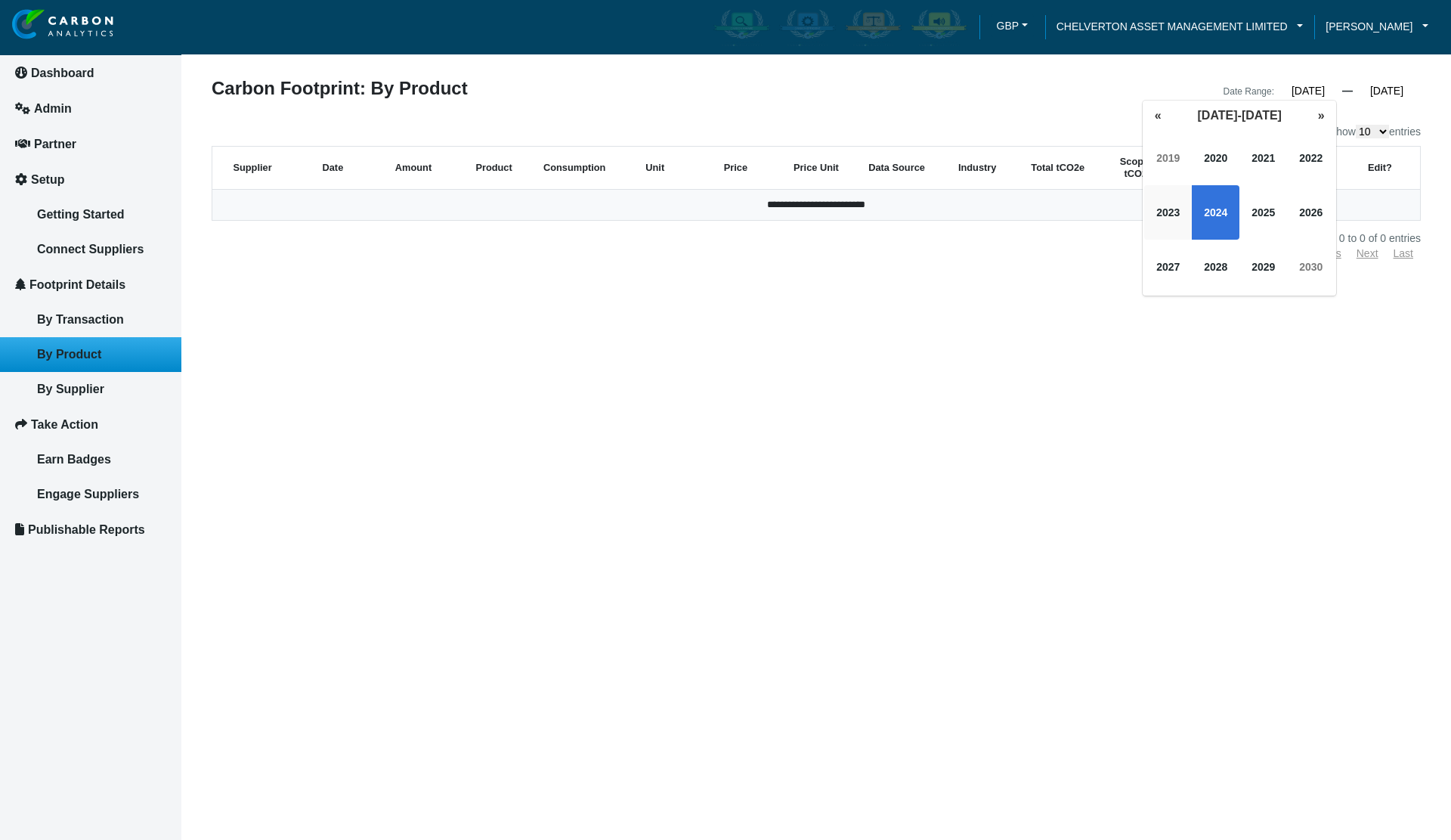
click at [1171, 215] on span "2023" at bounding box center [1167, 212] width 48 height 55
click at [1167, 141] on span "Jan" at bounding box center [1167, 158] width 48 height 55
click at [1160, 168] on span "1" at bounding box center [1157, 162] width 27 height 27
type input "[DATE]"
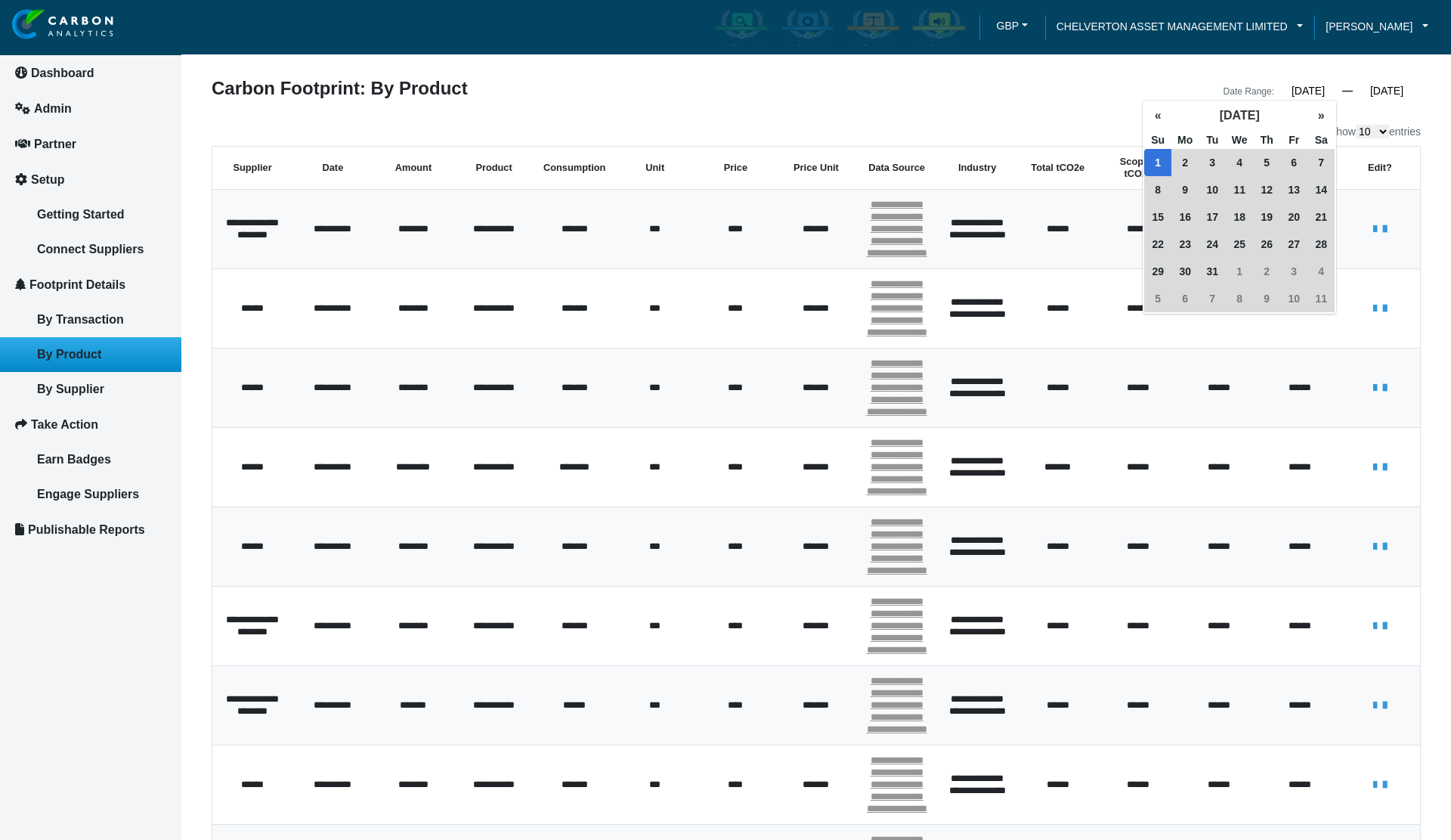
click at [551, 89] on div "Carbon Footprint: By Product" at bounding box center [507, 90] width 615 height 21
